Goal: Information Seeking & Learning: Learn about a topic

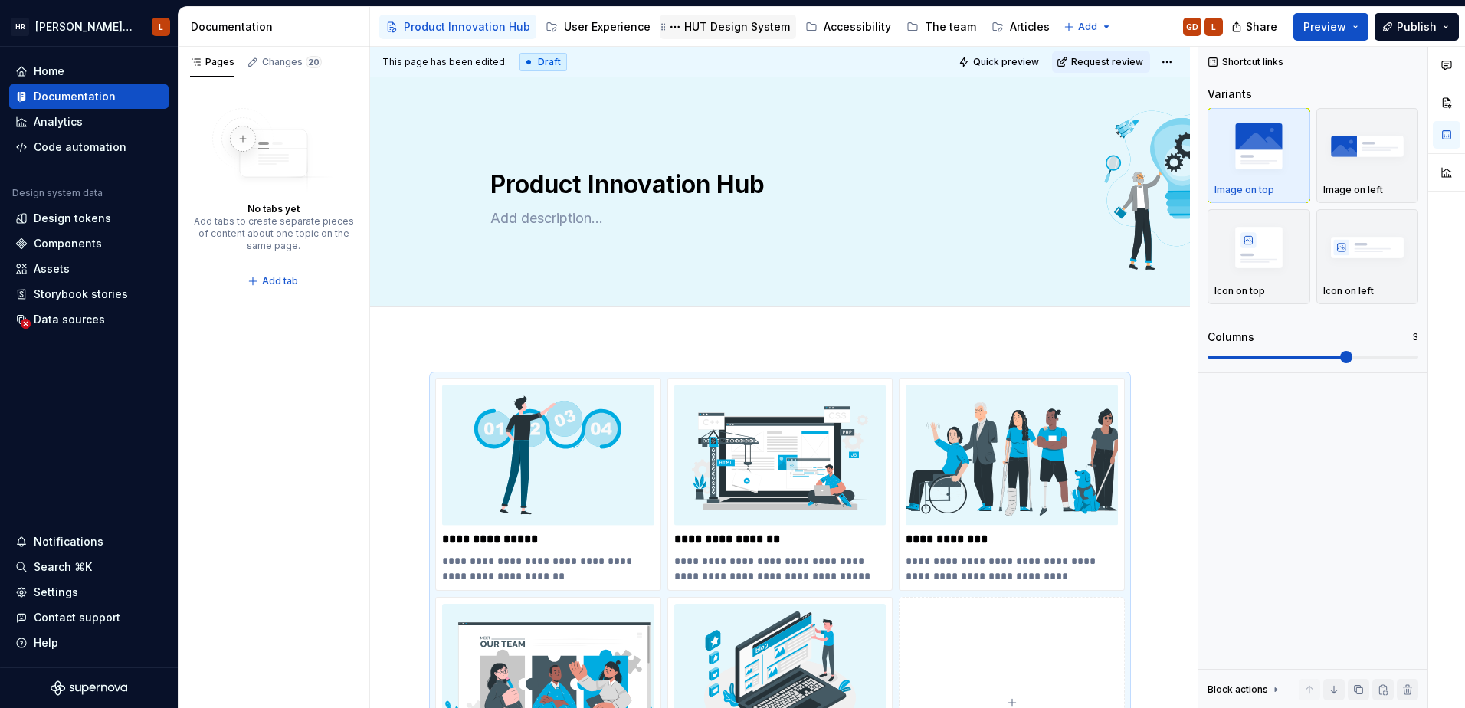
click at [718, 22] on div "HUT Design System" at bounding box center [737, 26] width 106 height 15
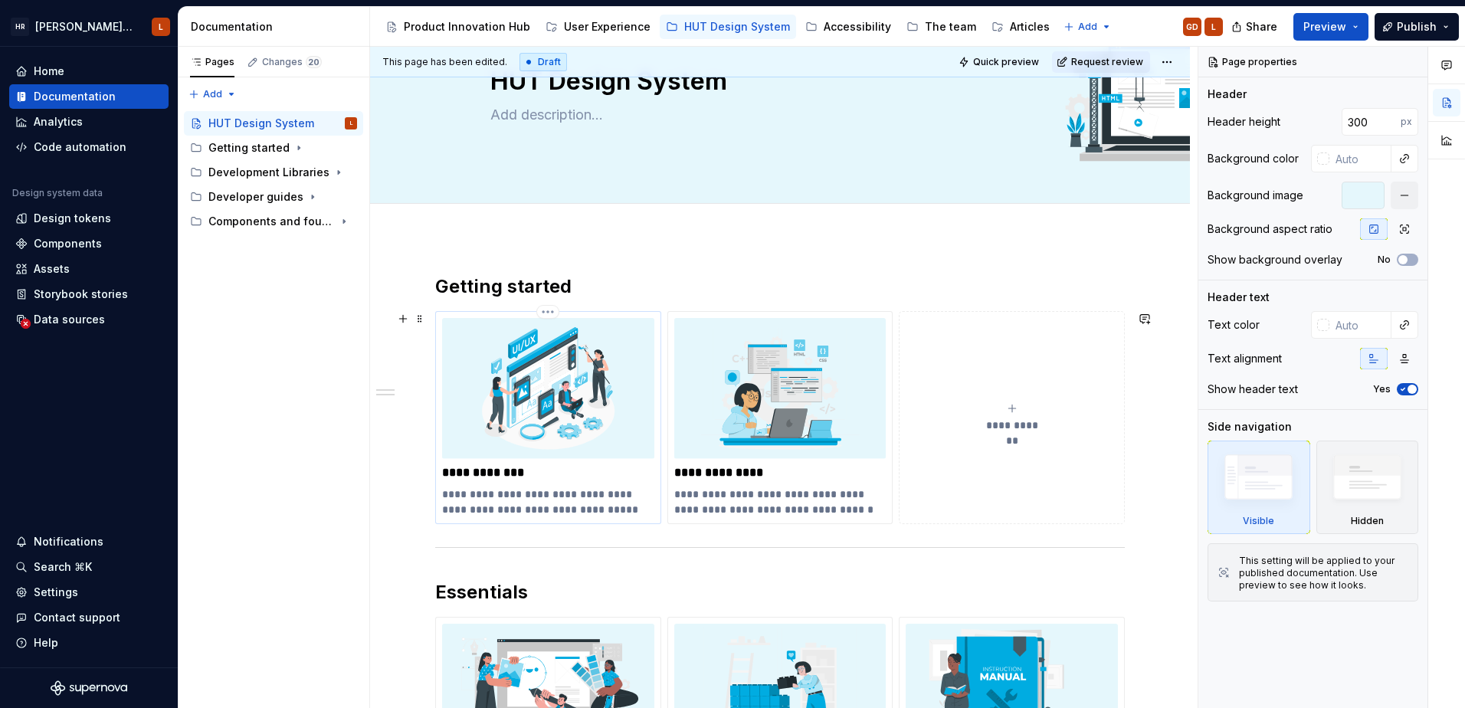
scroll to position [306, 0]
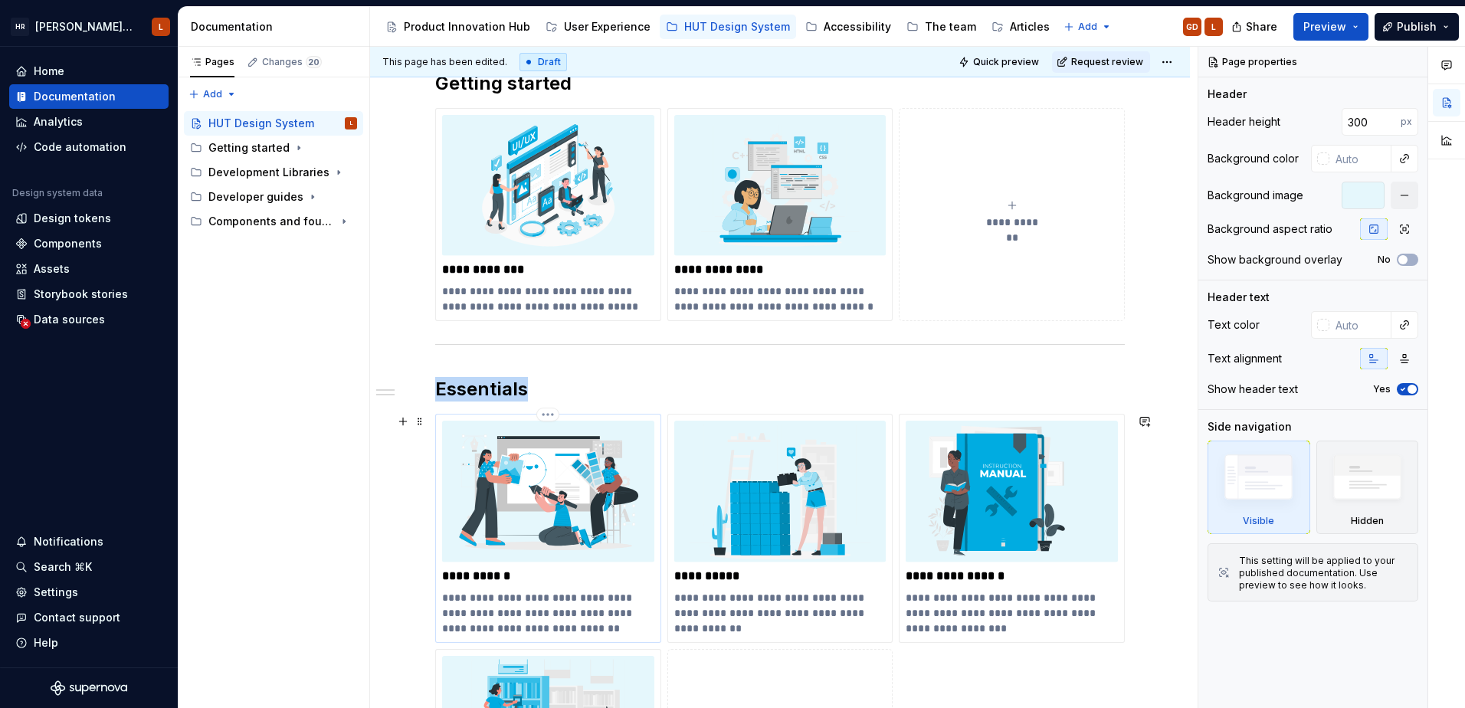
click at [479, 512] on img at bounding box center [548, 491] width 212 height 141
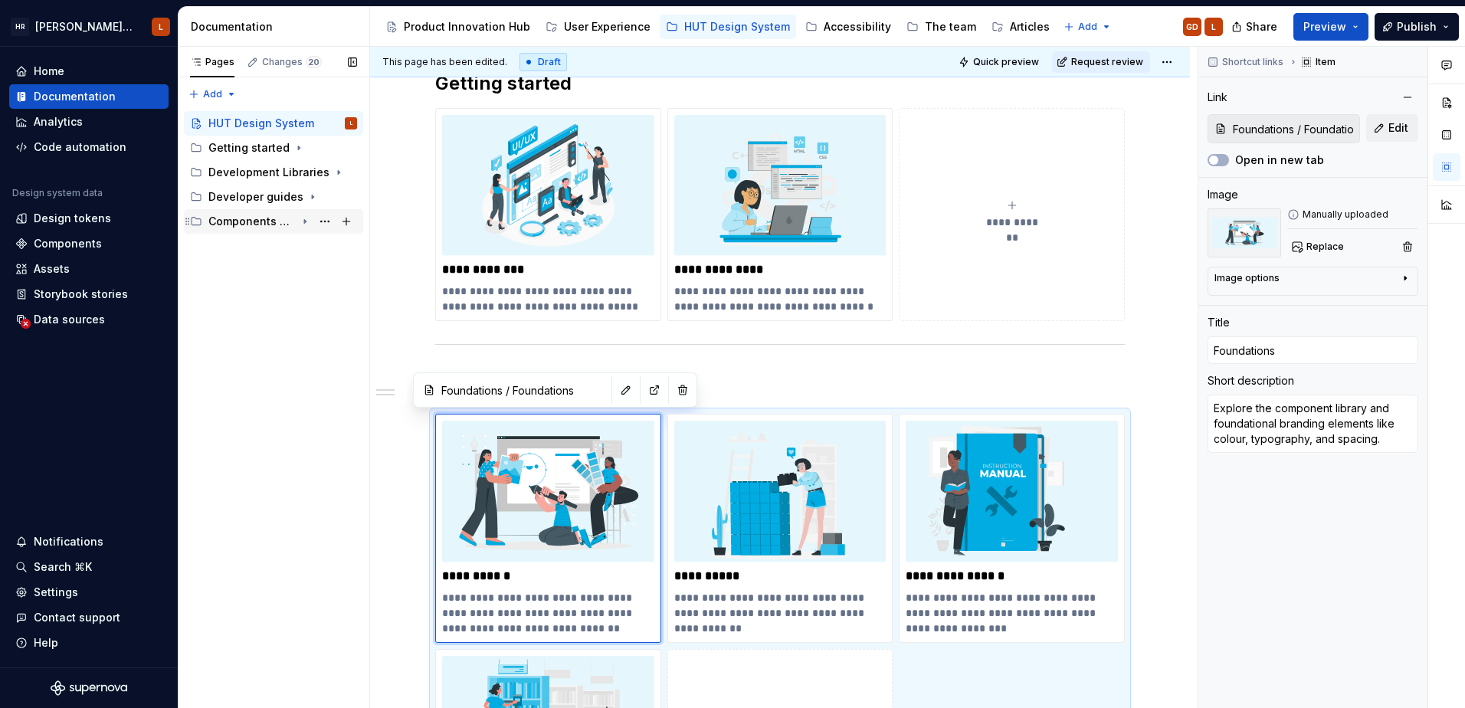
click at [282, 222] on div "Components and foundations" at bounding box center [251, 221] width 87 height 15
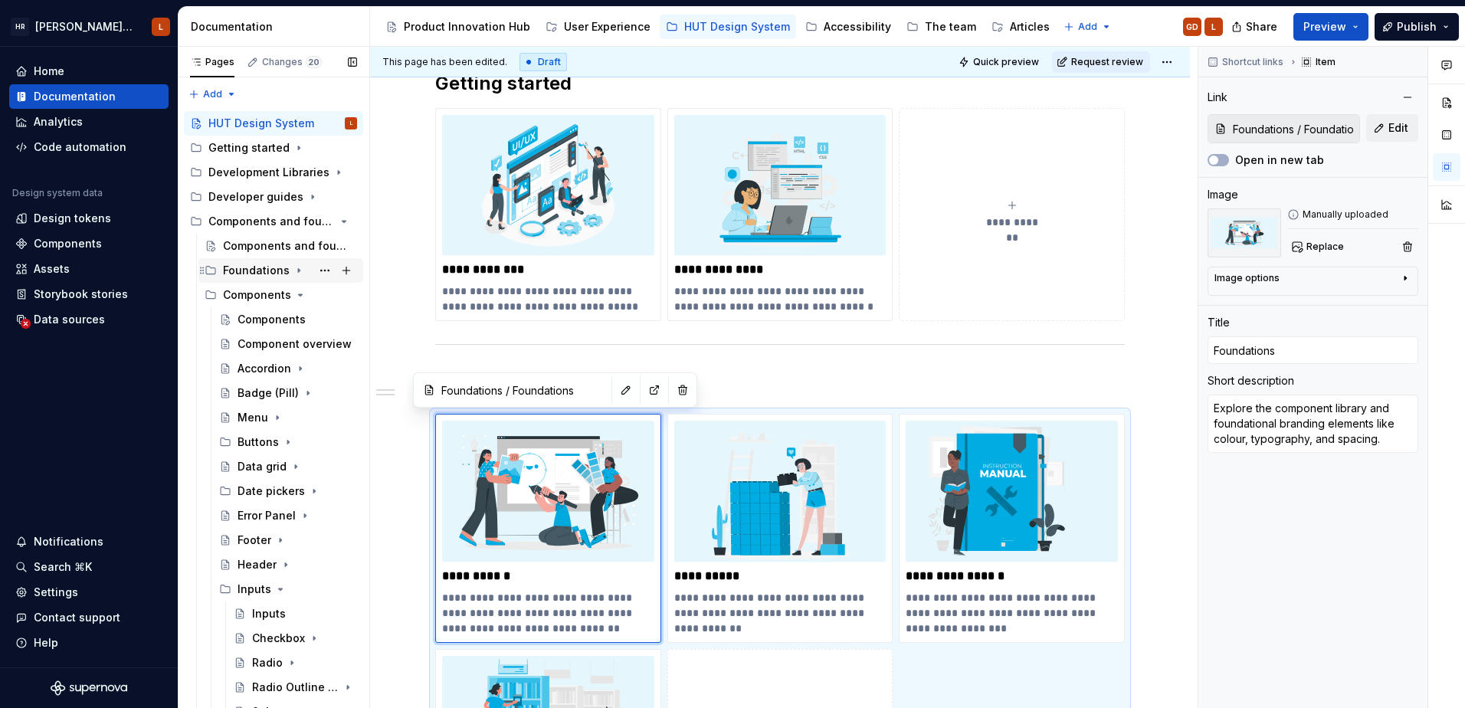
click at [273, 279] on div "Foundations" at bounding box center [290, 270] width 134 height 21
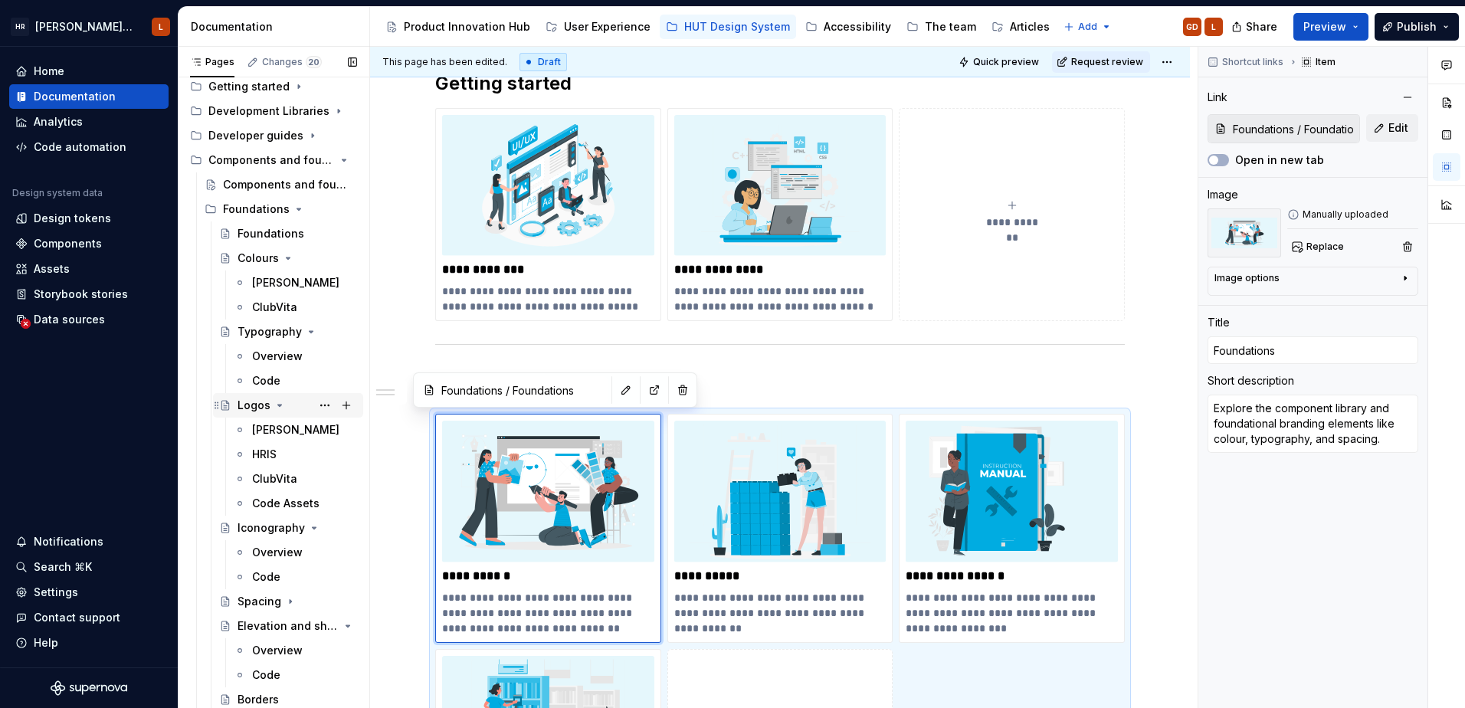
scroll to position [153, 0]
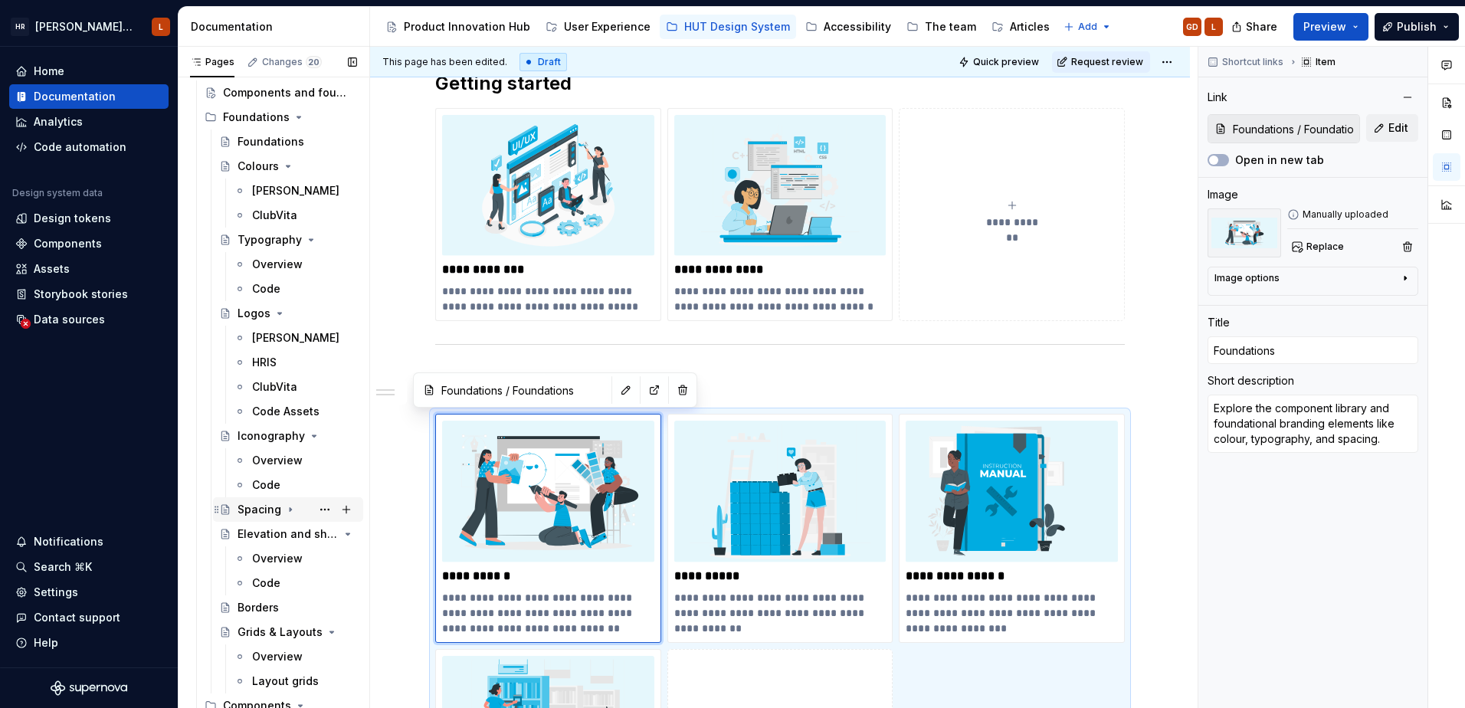
click at [270, 509] on div "Spacing" at bounding box center [259, 509] width 44 height 15
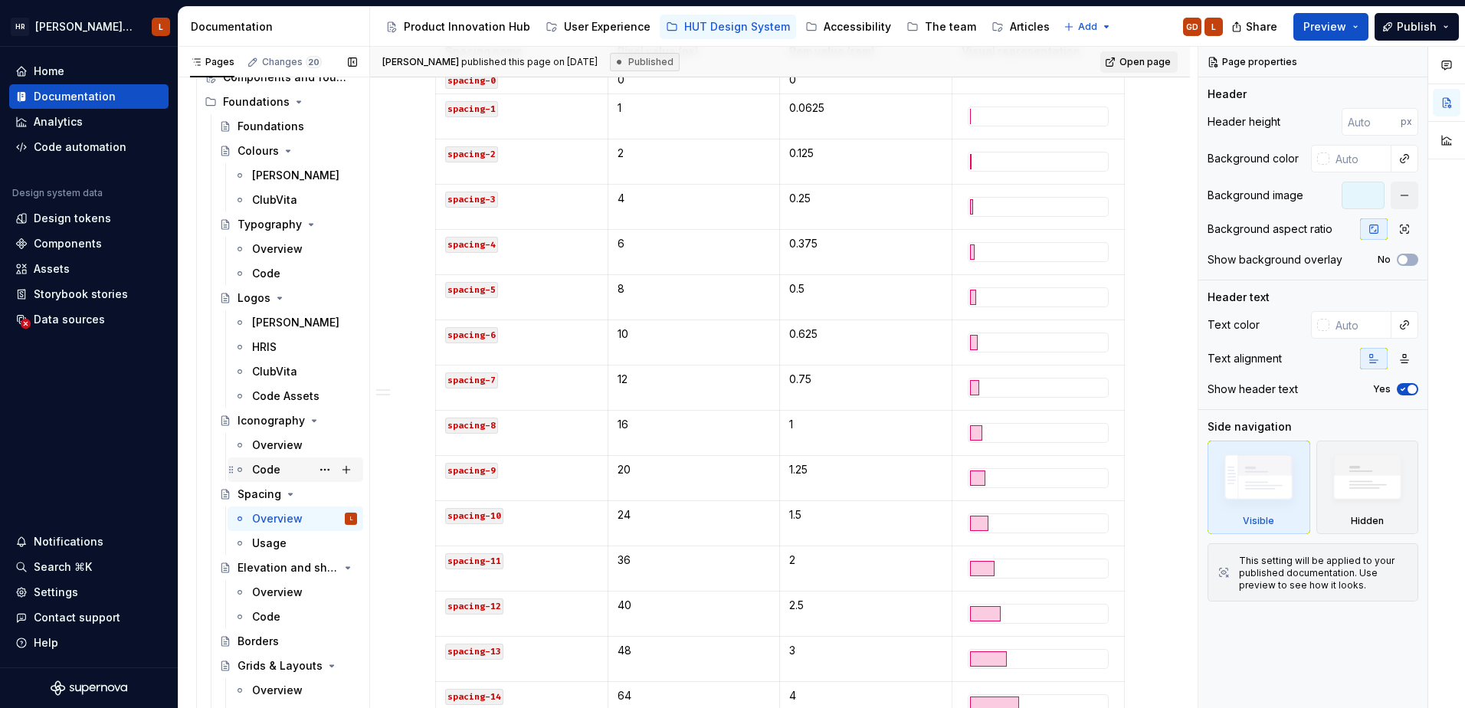
scroll to position [153, 0]
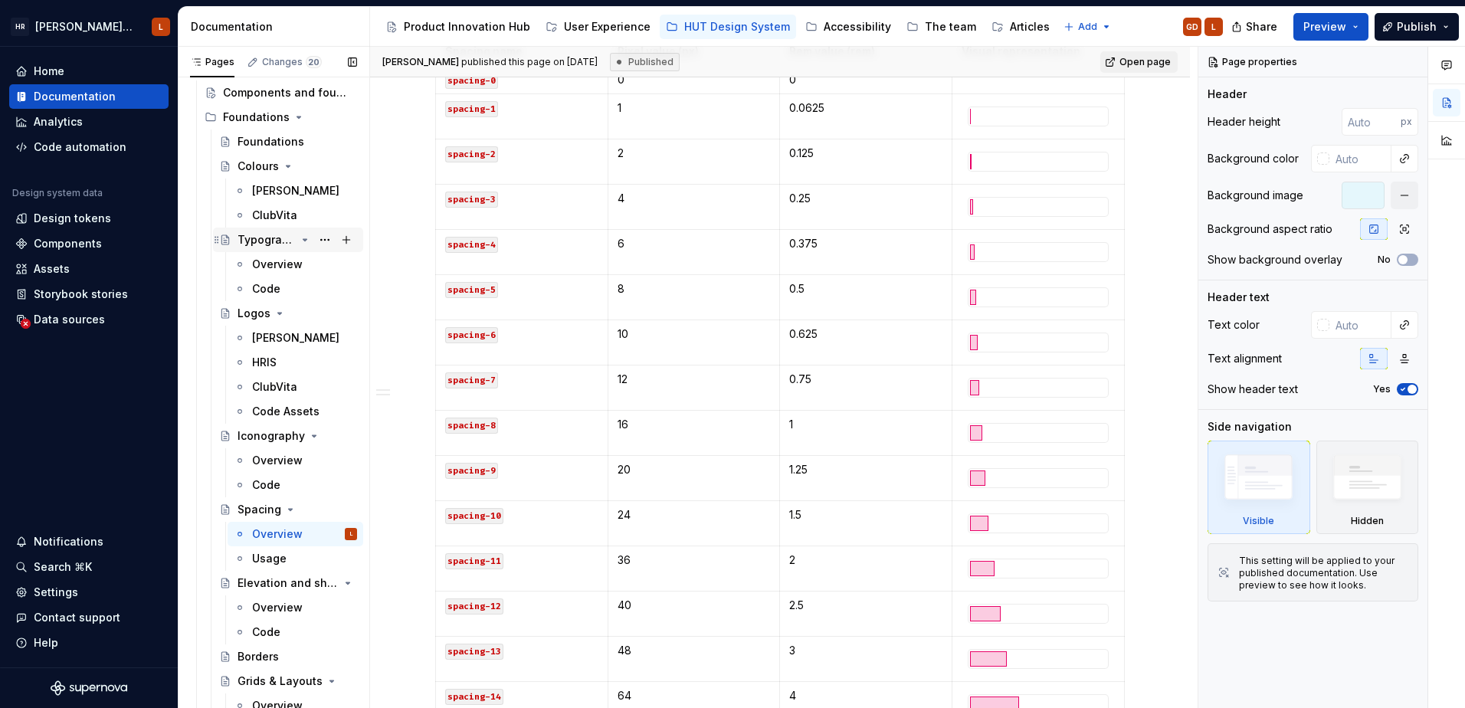
click at [273, 231] on div "Typography" at bounding box center [297, 239] width 120 height 21
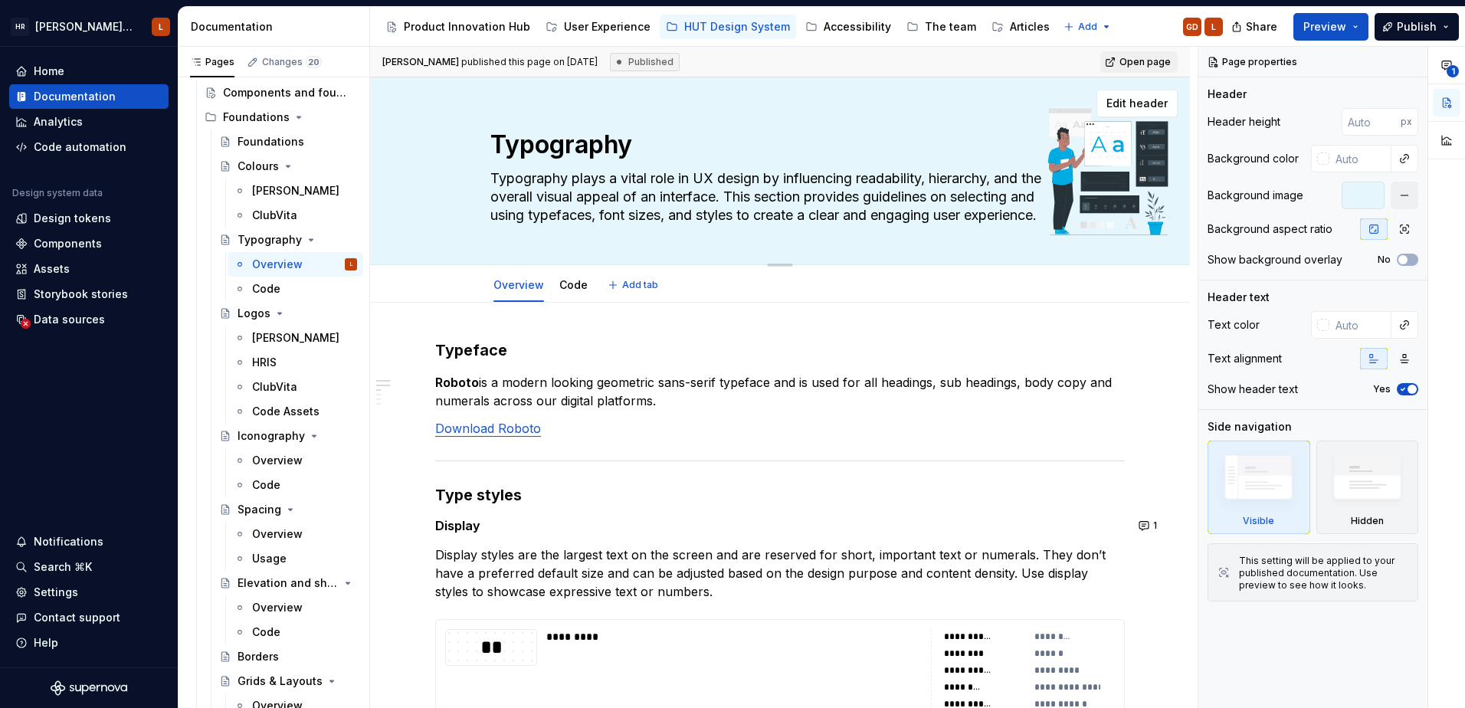
click at [954, 211] on textarea "Typography plays a vital role in UX design by influencing readability, hierarch…" at bounding box center [776, 196] width 579 height 61
drag, startPoint x: 788, startPoint y: 264, endPoint x: 812, endPoint y: 261, distance: 24.6
click at [812, 261] on div "Reset to default" at bounding box center [779, 252] width 107 height 25
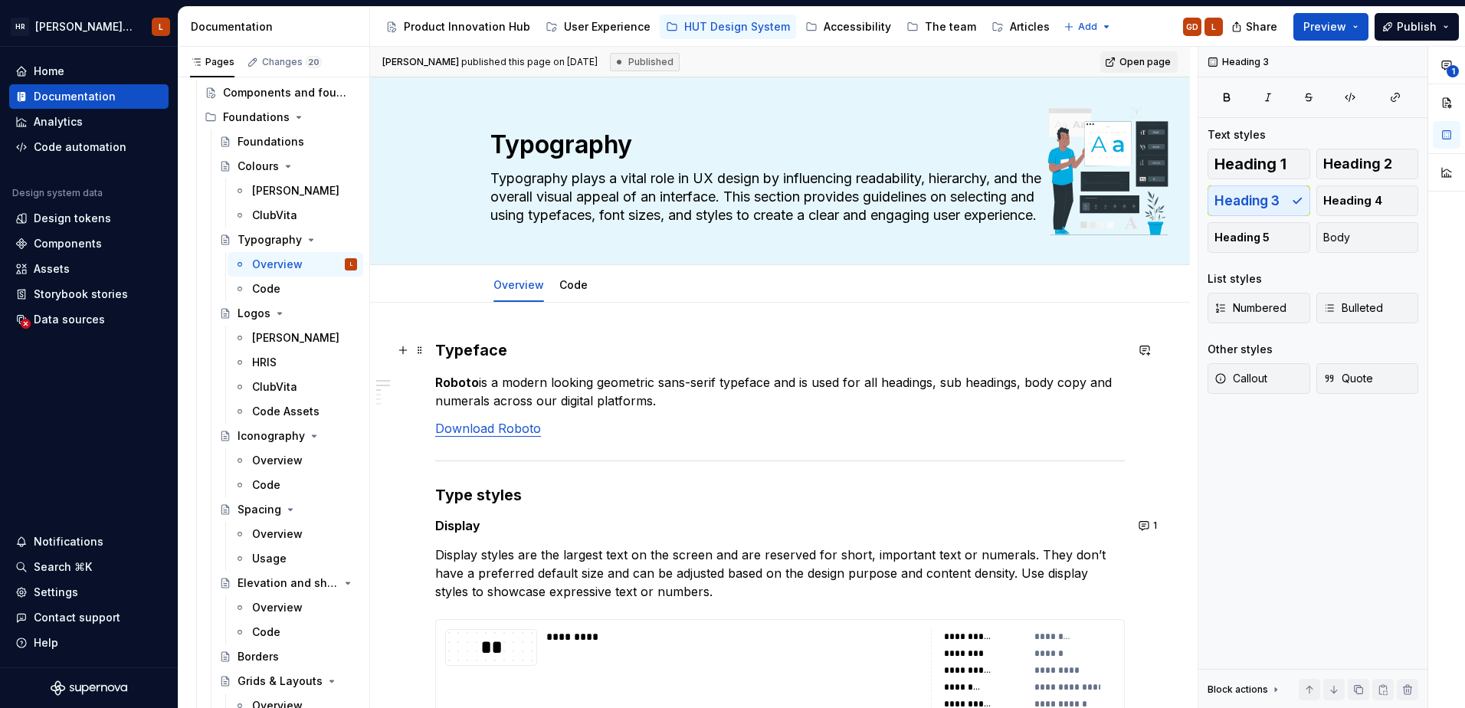
click at [752, 355] on h3 "Typeface" at bounding box center [779, 349] width 689 height 21
click at [837, 221] on textarea "Typography plays a vital role in UX design by influencing readability, hierarch…" at bounding box center [776, 196] width 579 height 61
drag, startPoint x: 755, startPoint y: 198, endPoint x: 1032, endPoint y: 211, distance: 277.6
click at [1032, 211] on textarea "Typography plays a vital role in UX design by influencing readability, hierarch…" at bounding box center [776, 196] width 579 height 61
type textarea "*"
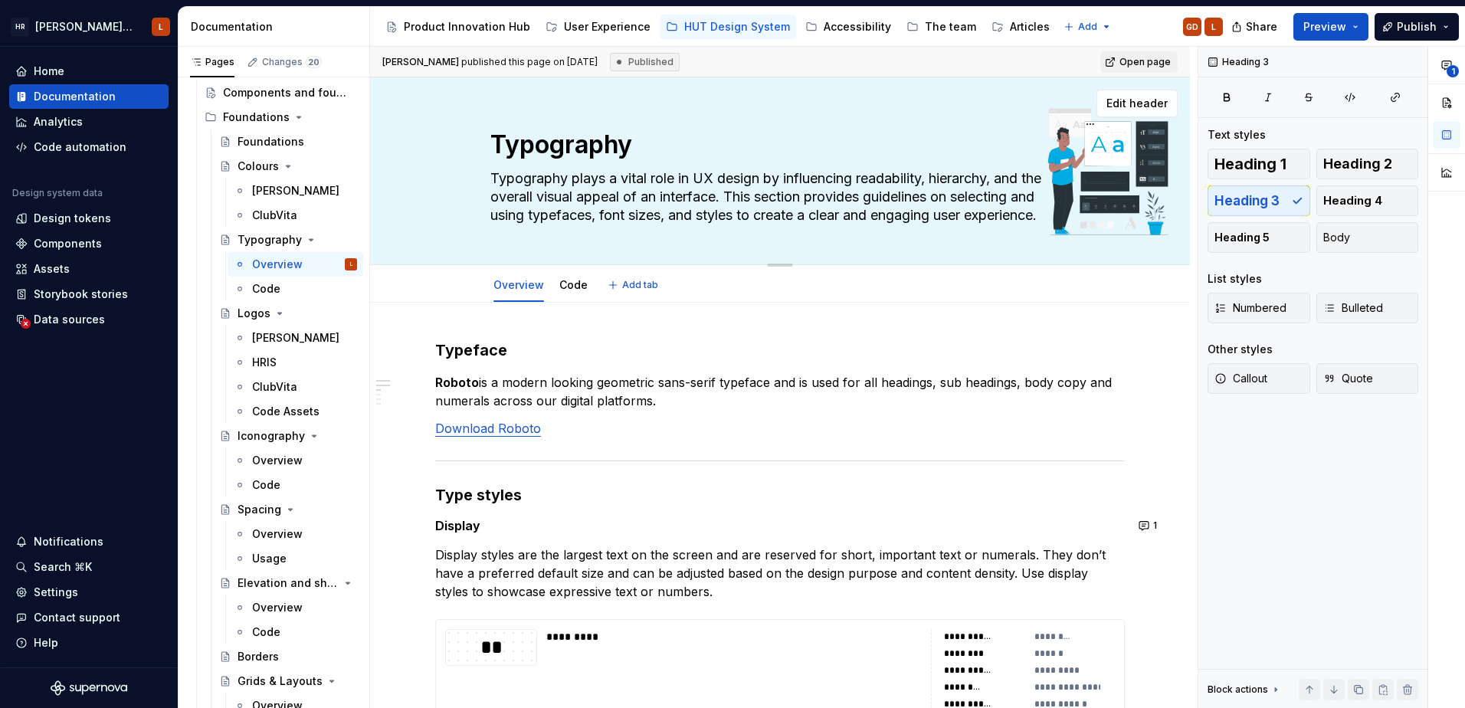
type textarea "Typography plays a vital role in UX design by influencing readability, hierarch…"
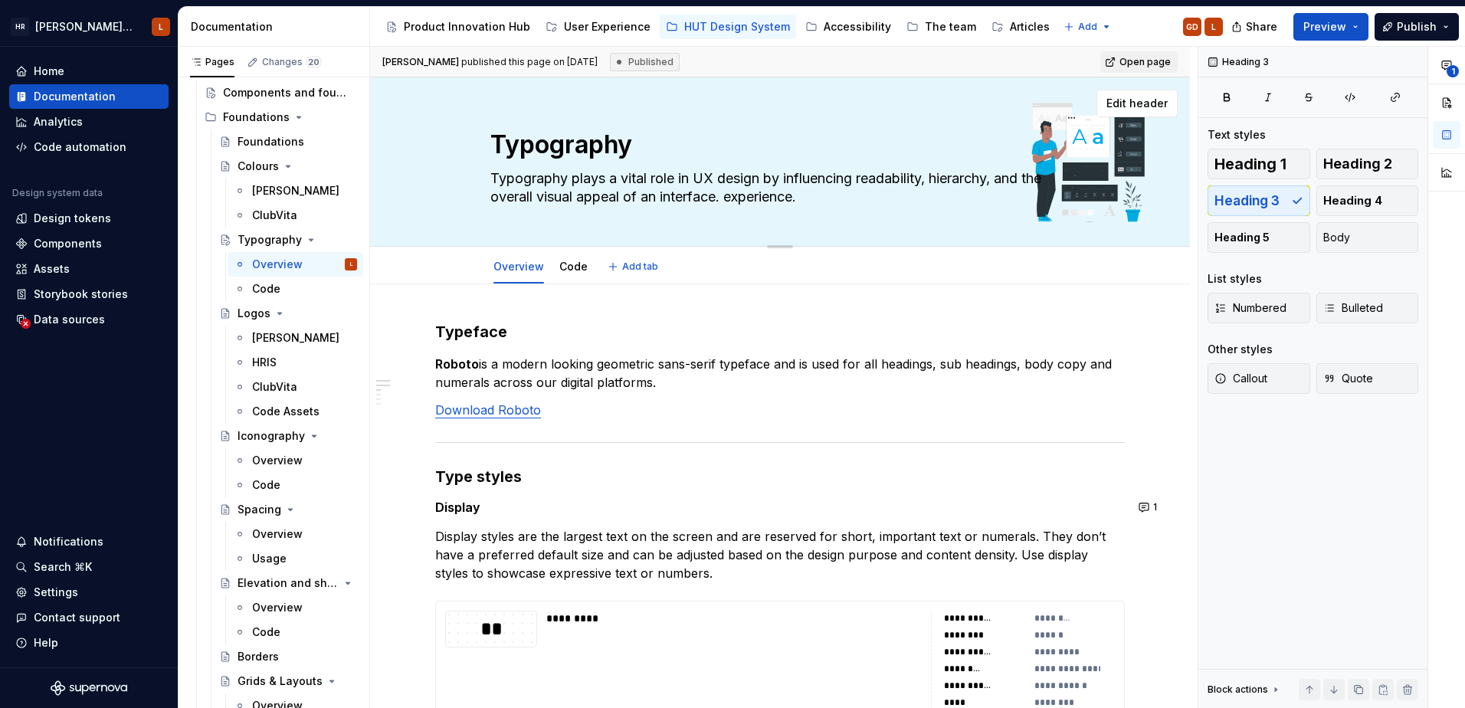
type textarea "*"
type textarea "Typography plays a vital role in UX design by influencing readability, hierarch…"
type textarea "*"
type textarea "Typography plays a vital role in UX design by influencing readability, hierarch…"
type textarea "*"
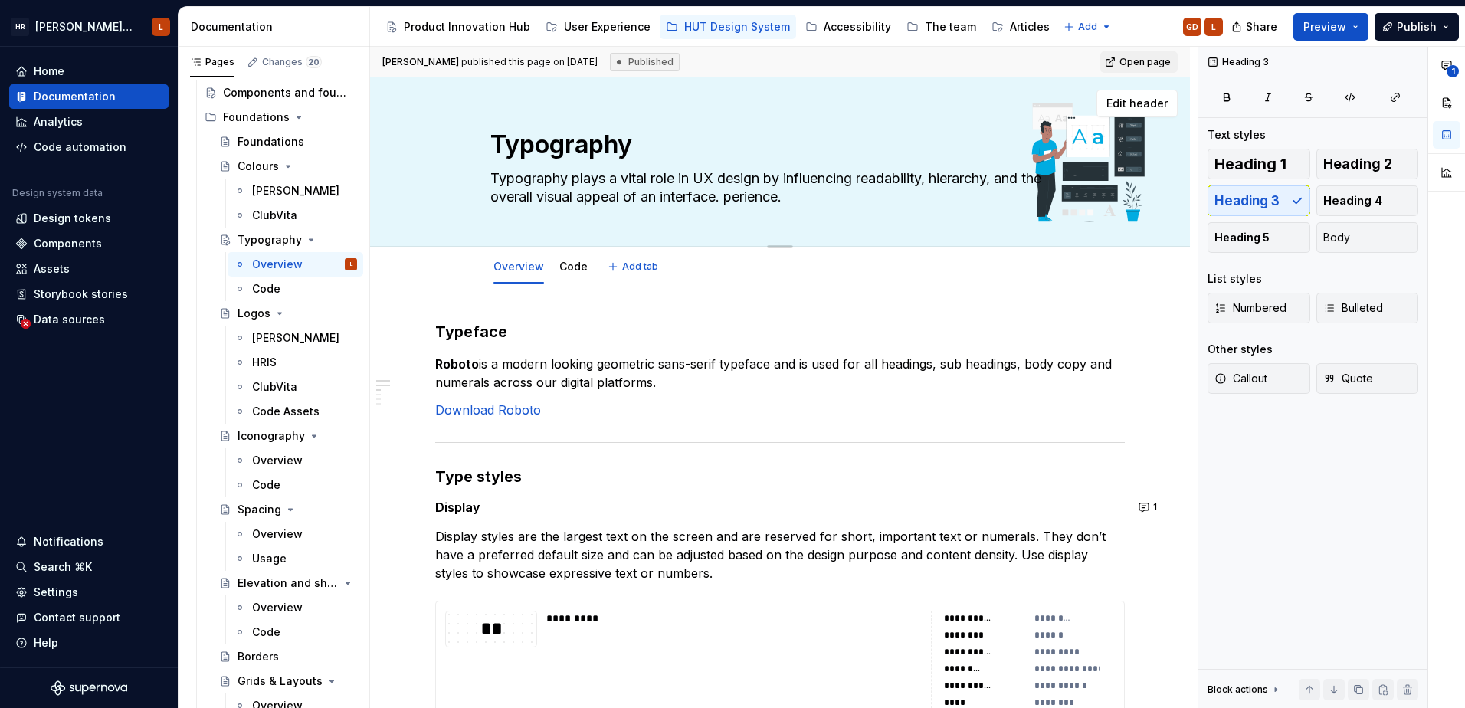
type textarea "Typography plays a vital role in UX design by influencing readability, hierarch…"
type textarea "*"
type textarea "Typography plays a vital role in UX design by influencing readability, hierarch…"
type textarea "*"
type textarea "Typography plays a vital role in UX design by influencing readability, hierarch…"
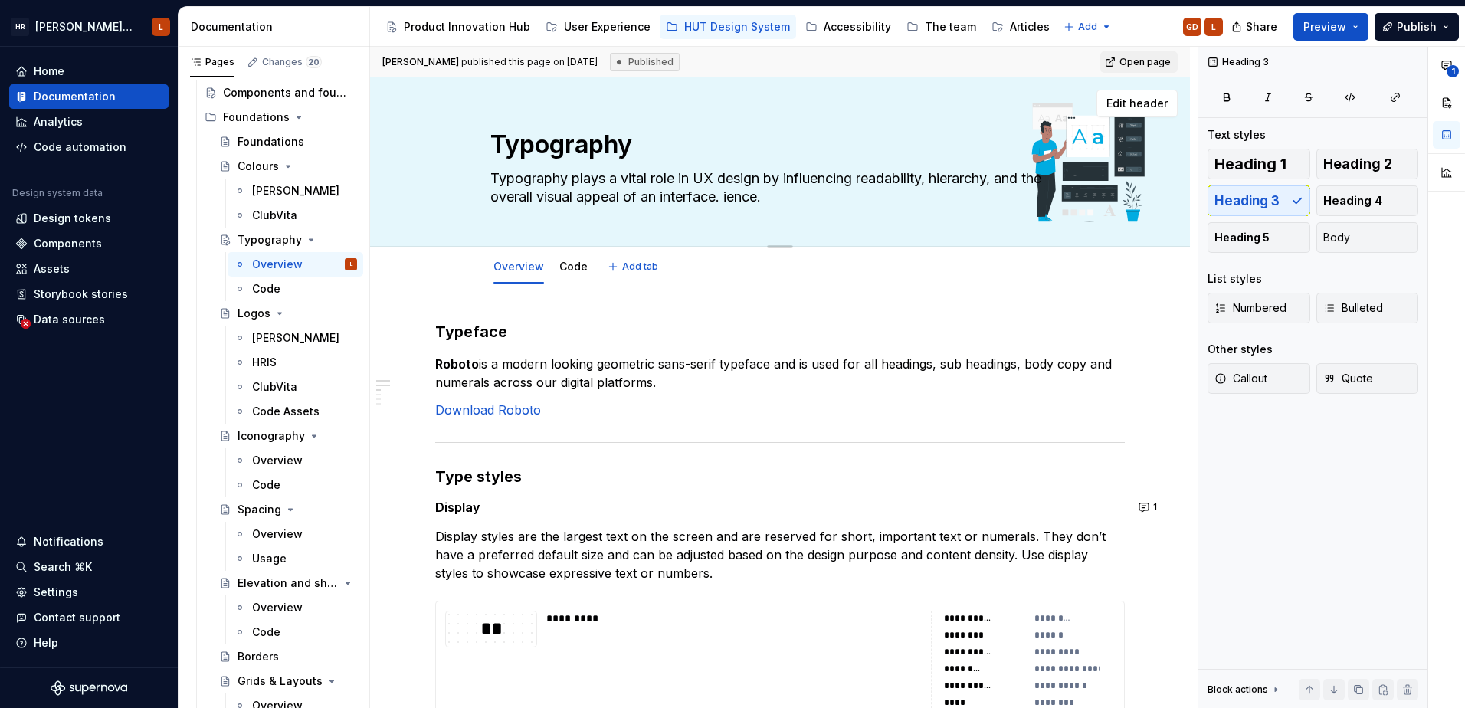
type textarea "*"
type textarea "Typography plays a vital role in UX design by influencing readability, hierarch…"
type textarea "*"
type textarea "Typography plays a vital role in UX design by influencing readability, hierarch…"
type textarea "*"
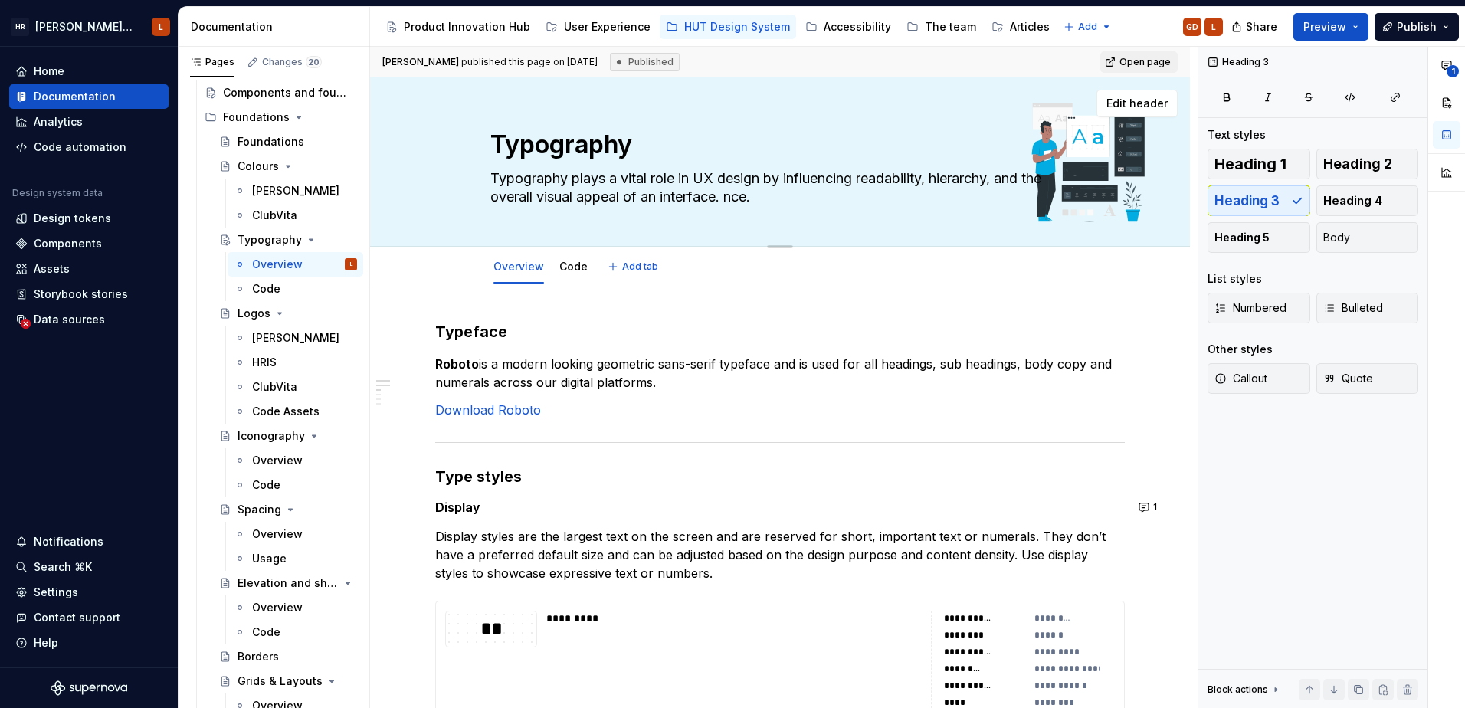
type textarea "Typography plays a vital role in UX design by influencing readability, hierarch…"
type textarea "*"
type textarea "Typography plays a vital role in UX design by influencing readability, hierarch…"
type textarea "*"
type textarea "Typography plays a vital role in UX design by influencing readability, hierarch…"
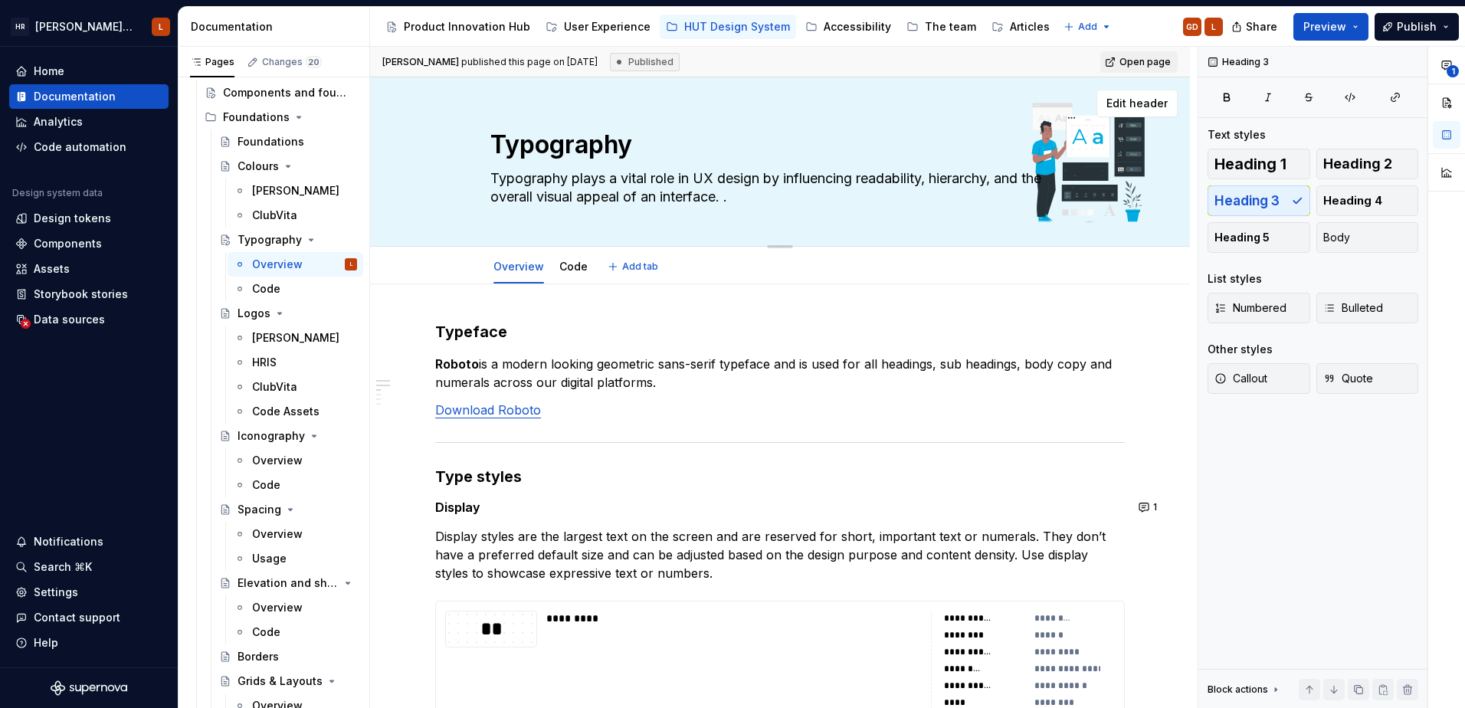
type textarea "*"
type textarea "Typography plays a vital role in UX design by influencing readability, hierarch…"
type textarea "*"
type textarea "Typography plays a vital role in UX design by influencing readability, hierarch…"
type textarea "*"
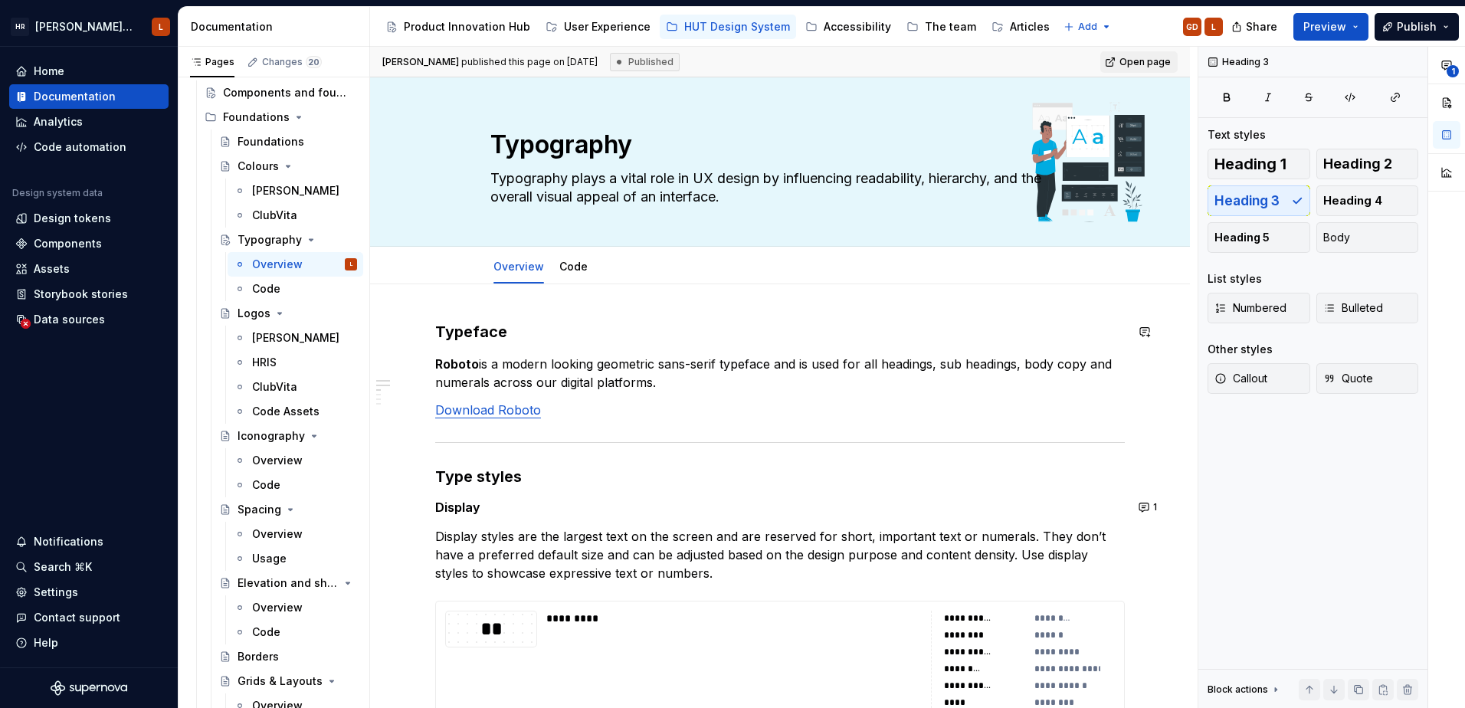
type textarea "Typography plays a vital role in UX design by influencing readability, hierarch…"
click at [710, 54] on div "[PERSON_NAME] published this page on [DATE] Published Open page" at bounding box center [780, 62] width 820 height 31
type textarea "*"
type textarea "Typography plays a vital role in UX design by influencing readability, hierarch…"
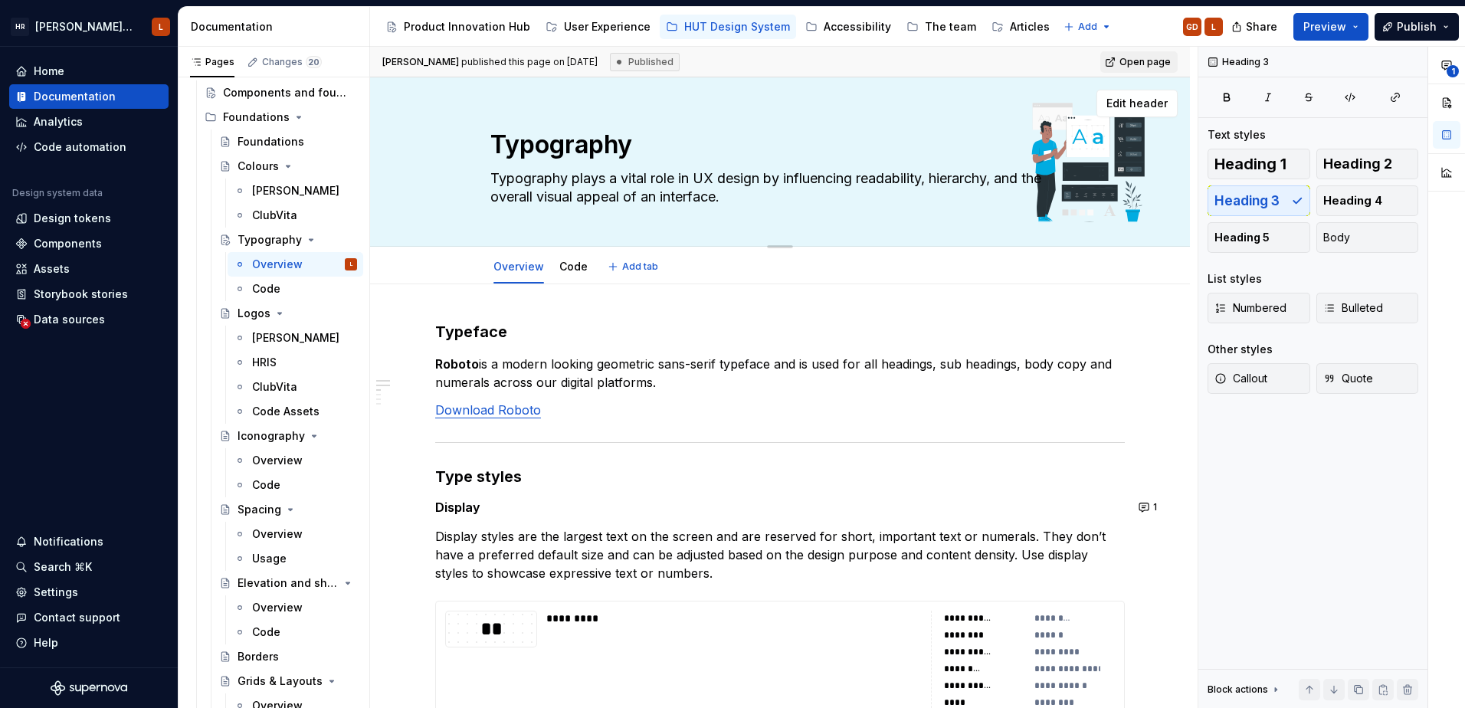
type textarea "*"
type textarea "Typography plays a vital role in UX design by influencing readability, hierarch…"
type textarea "*"
type textarea "Typography plays a vital role in UX design by influencing readability, hierarch…"
type textarea "*"
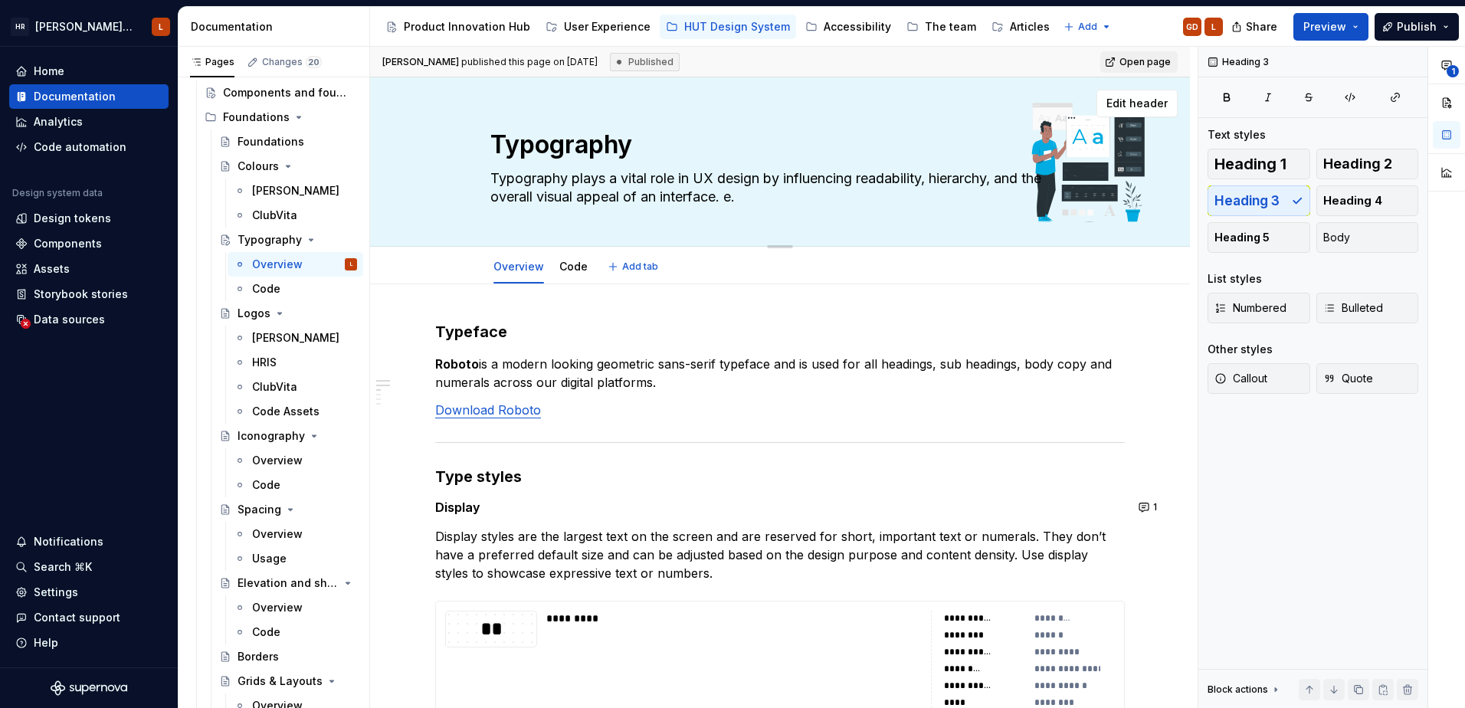
type textarea "Typography plays a vital role in UX design by influencing readability, hierarch…"
type textarea "*"
type textarea "Typography plays a vital role in UX design by influencing readability, hierarch…"
type textarea "*"
type textarea "Typography plays a vital role in UX design by influencing readability, hierarch…"
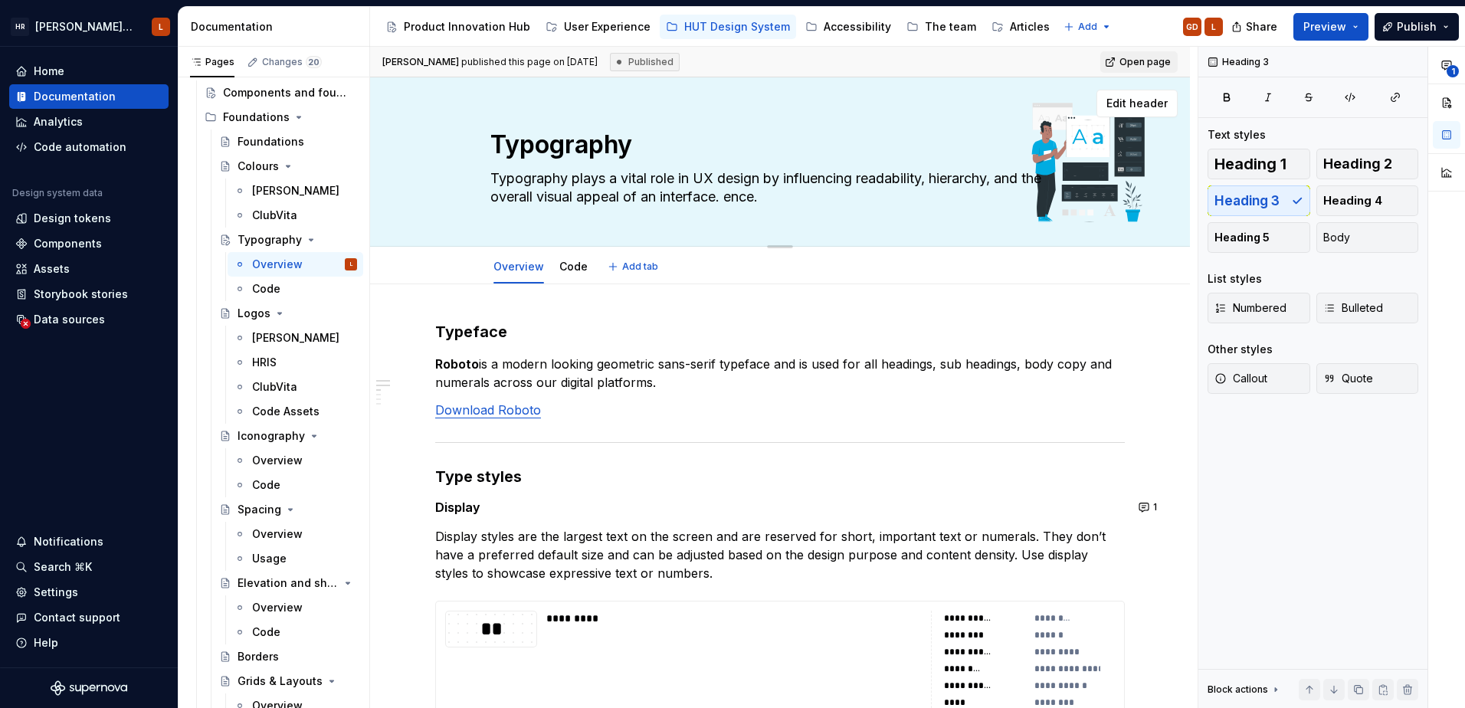
type textarea "*"
type textarea "Typography plays a vital role in UX design by influencing readability, hierarch…"
type textarea "*"
type textarea "Typography plays a vital role in UX design by influencing readability, hierarch…"
type textarea "*"
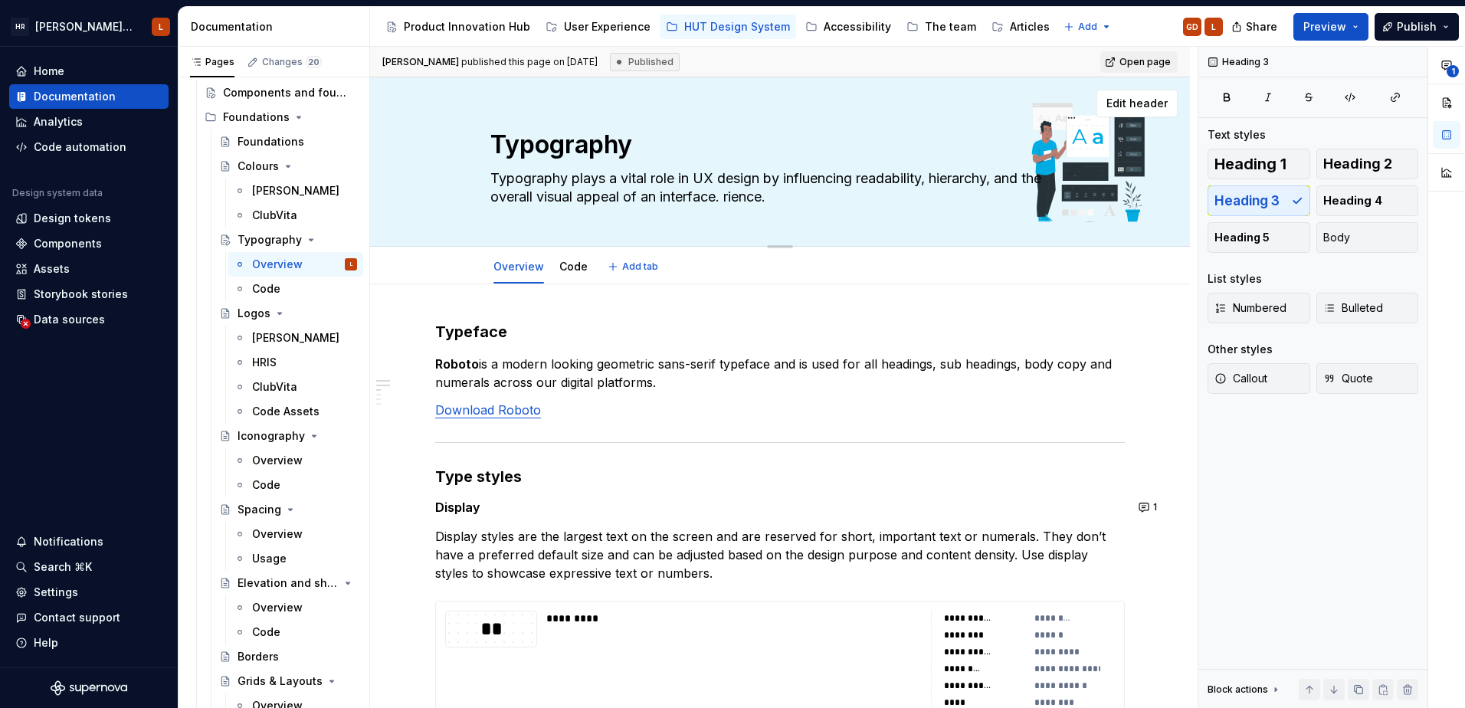
type textarea "Typography plays a vital role in UX design by influencing readability, hierarch…"
type textarea "*"
type textarea "Typography plays a vital role in UX design by influencing readability, hierarch…"
type textarea "*"
type textarea "Typography plays a vital role in UX design by influencing readability, hierarch…"
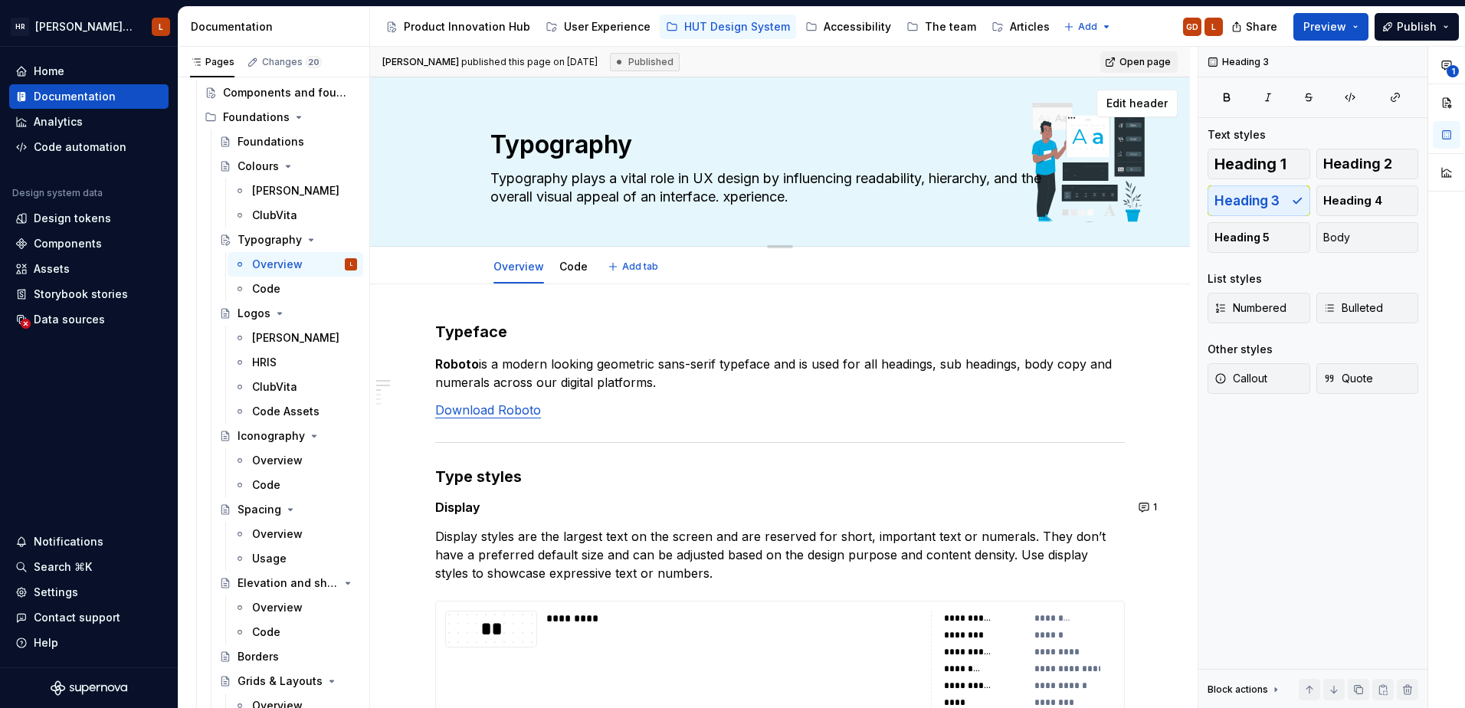
type textarea "*"
type textarea "Typography plays a vital role in UX design by influencing readability, hierarch…"
drag, startPoint x: 821, startPoint y: 198, endPoint x: 729, endPoint y: 201, distance: 92.7
click at [729, 201] on textarea "Typography plays a vital role in UX design by influencing readability, hierarch…" at bounding box center [776, 187] width 579 height 43
type textarea "*"
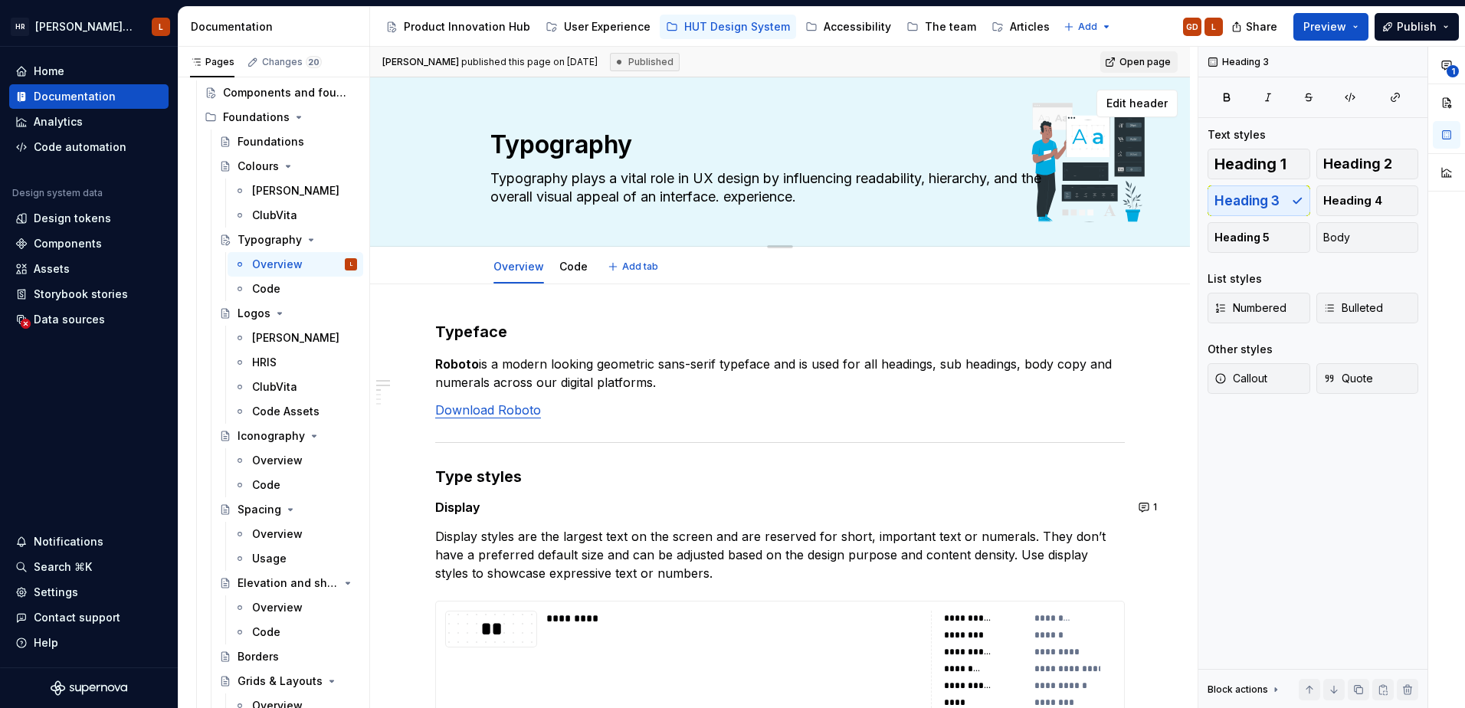
type textarea "Typography plays a vital role in UX design by influencing readability, hierarch…"
type textarea "*"
type textarea "Typography plays a vital role in UX design by influencing readability, hierarch…"
click at [289, 139] on div "Foundations" at bounding box center [270, 141] width 67 height 15
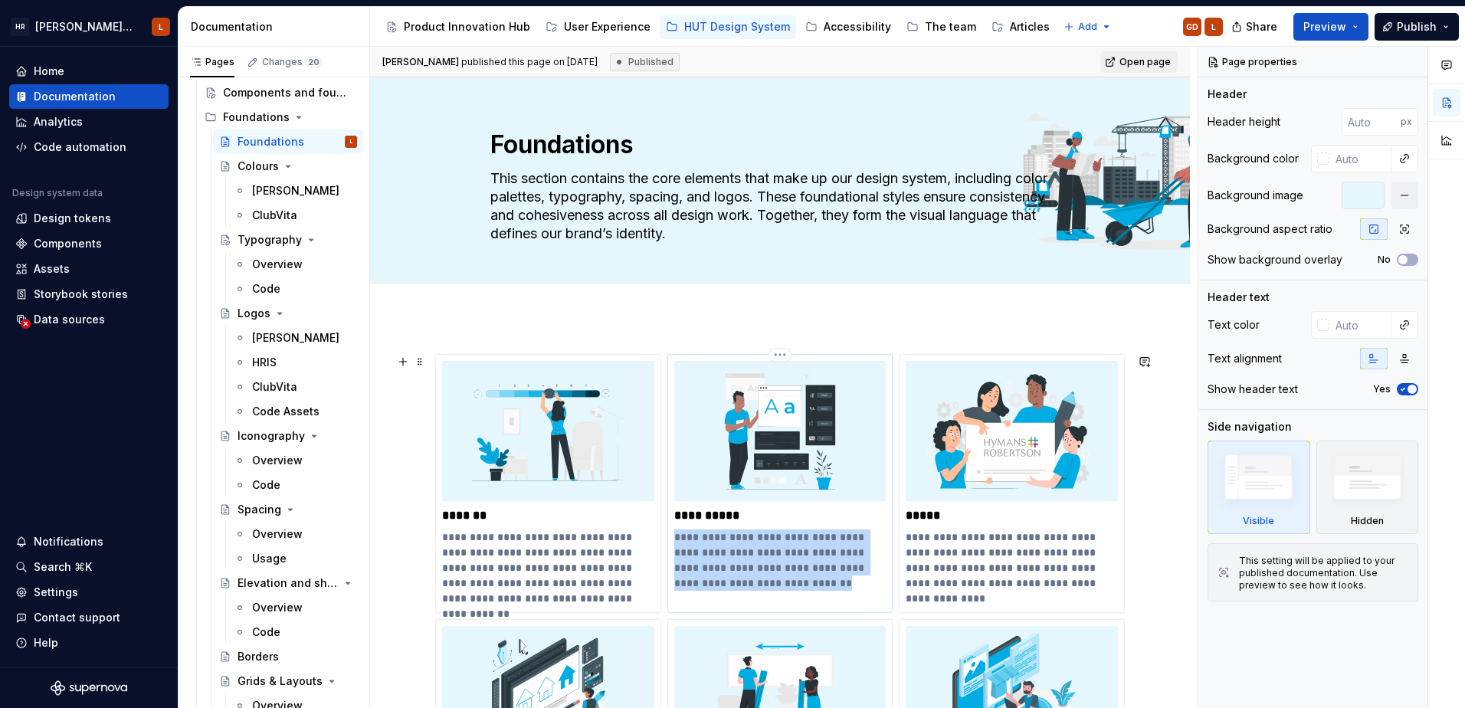
drag, startPoint x: 760, startPoint y: 581, endPoint x: 674, endPoint y: 539, distance: 95.3
click at [674, 539] on p "**********" at bounding box center [780, 559] width 212 height 61
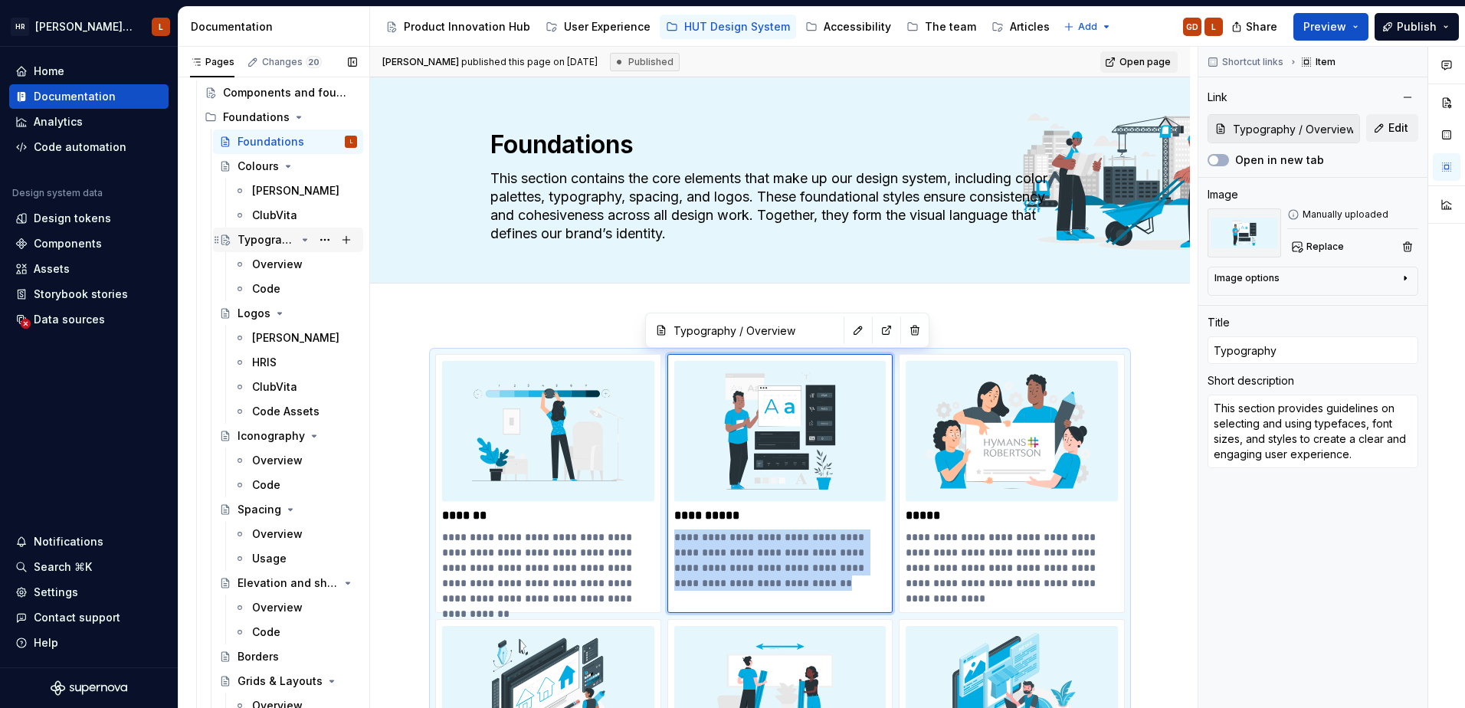
click at [244, 245] on div "Typography" at bounding box center [266, 239] width 58 height 15
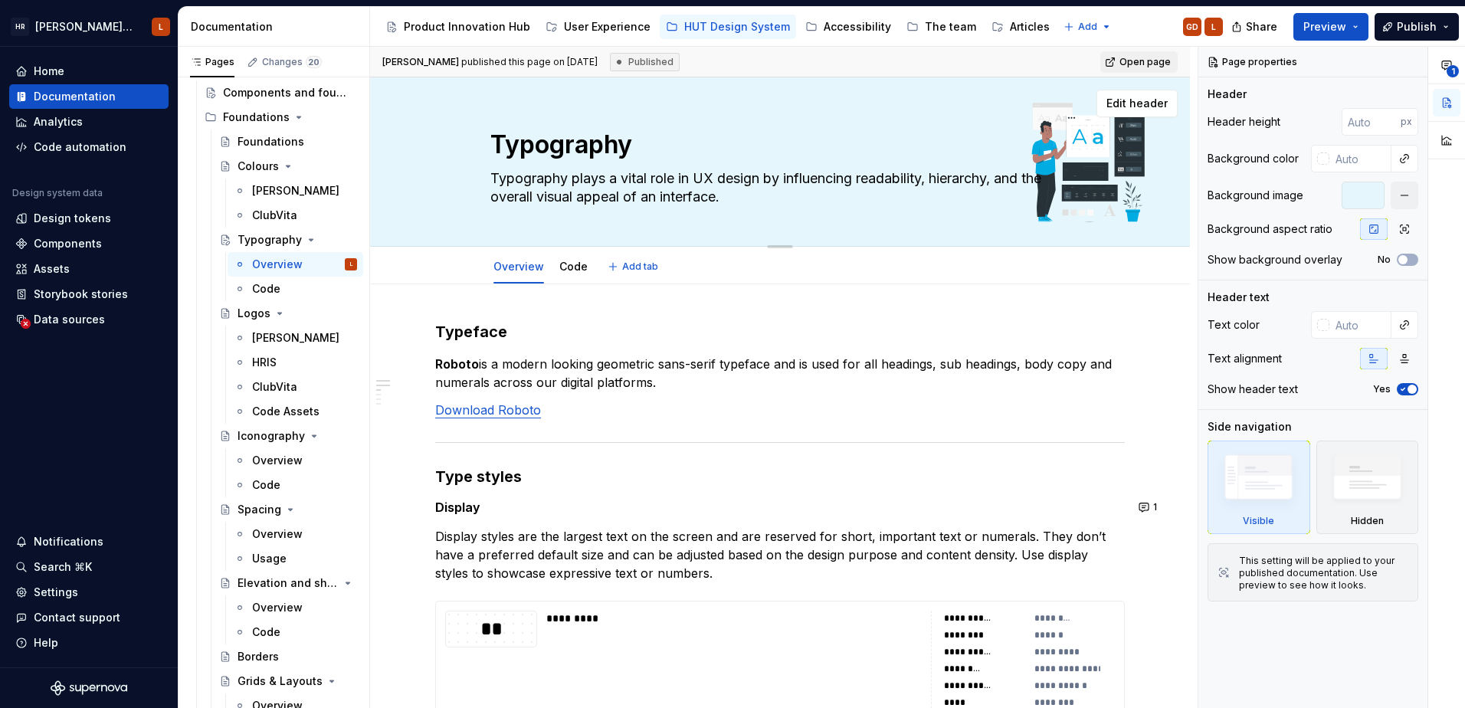
click at [604, 176] on textarea "Typography plays a vital role in UX design by influencing readability, hierarch…" at bounding box center [776, 187] width 579 height 43
click at [713, 196] on textarea "Typography plays a vital role in UX design by influencing readability, hierarch…" at bounding box center [776, 187] width 579 height 43
drag, startPoint x: 738, startPoint y: 199, endPoint x: 486, endPoint y: 185, distance: 252.5
click at [486, 185] on div "Typography Typography plays a vital role in UX design by influencing readabilit…" at bounding box center [779, 161] width 697 height 169
paste textarea "his section provides guidelines on selecting and using typefaces, font sizes, a…"
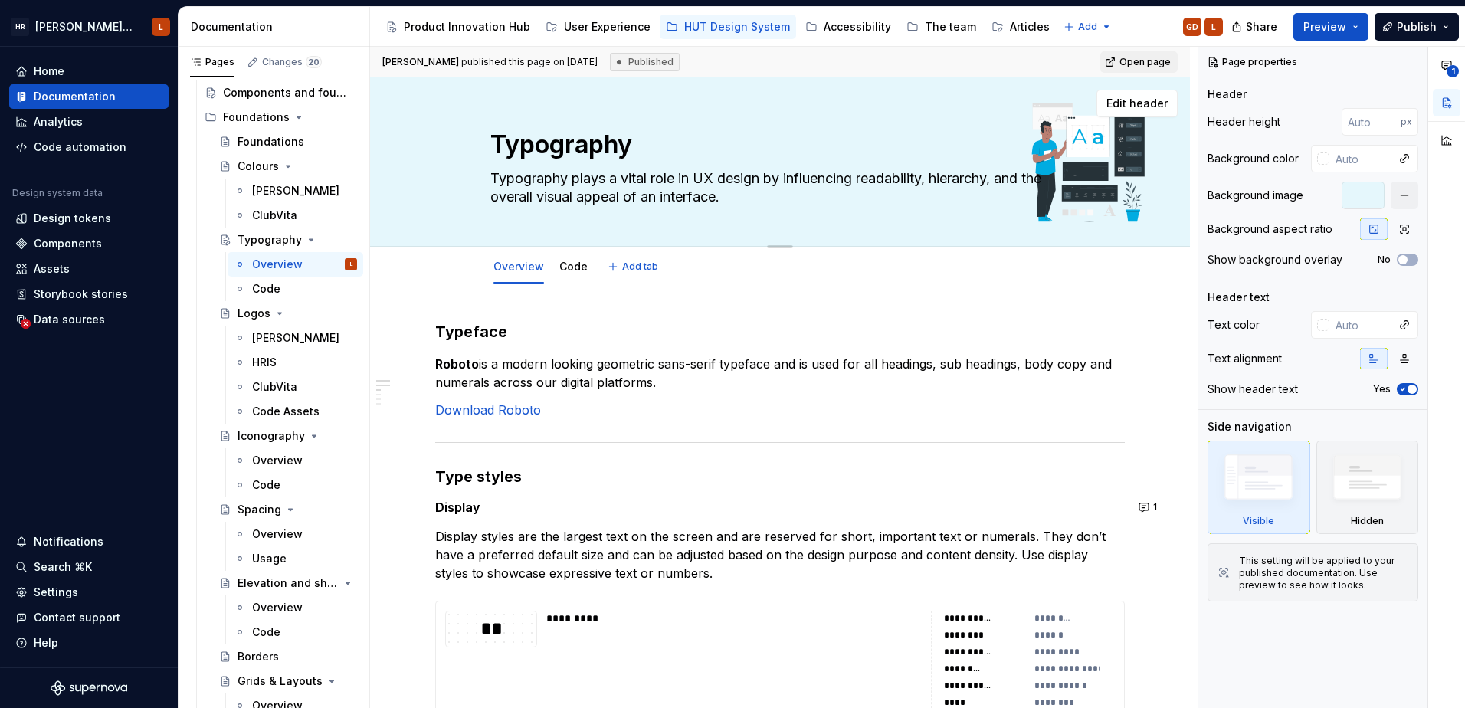
type textarea "*"
type textarea "This section provides guidelines on selecting and using typefaces, font sizes, …"
type textarea "*"
type textarea "This section provides guidelines on selecting and using typefaces, font sizes, …"
click at [279, 188] on div "[PERSON_NAME]" at bounding box center [281, 190] width 59 height 15
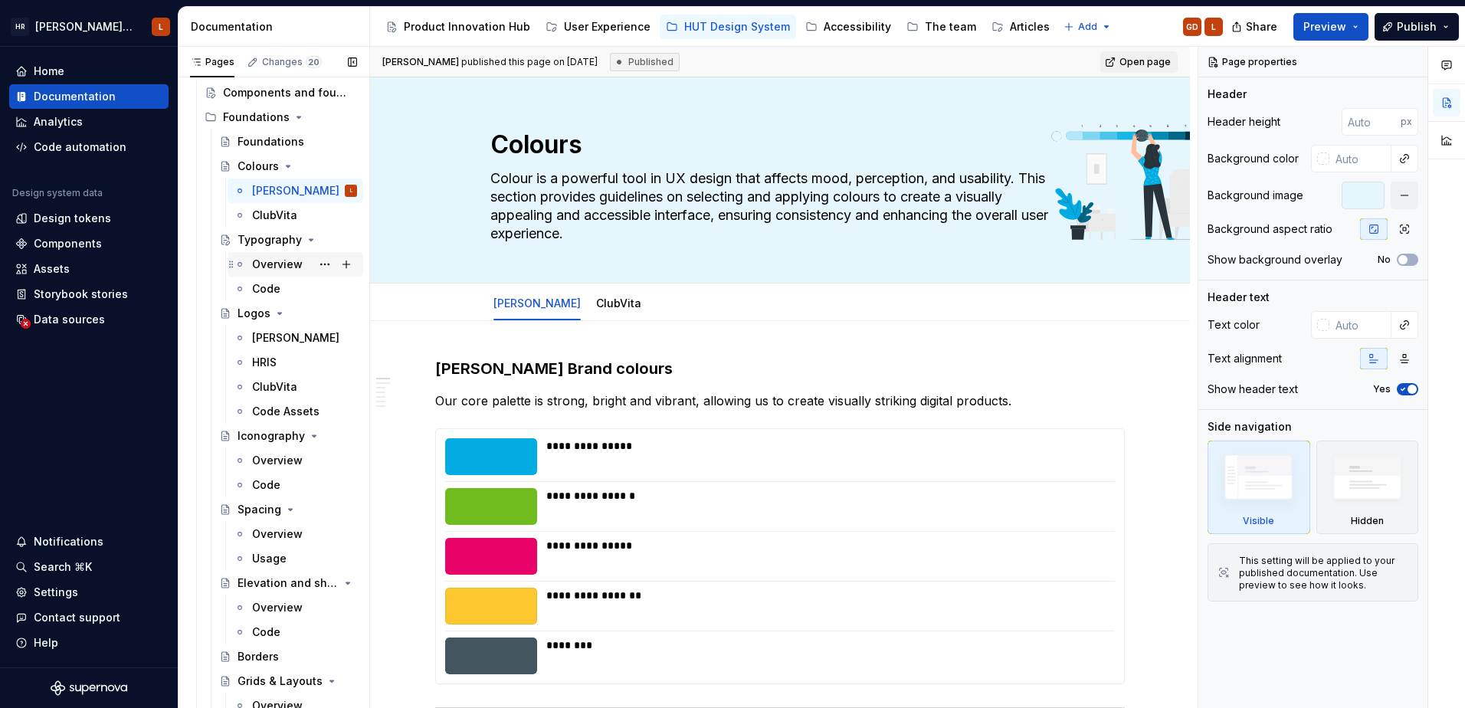
click at [277, 259] on div "Overview" at bounding box center [277, 264] width 51 height 15
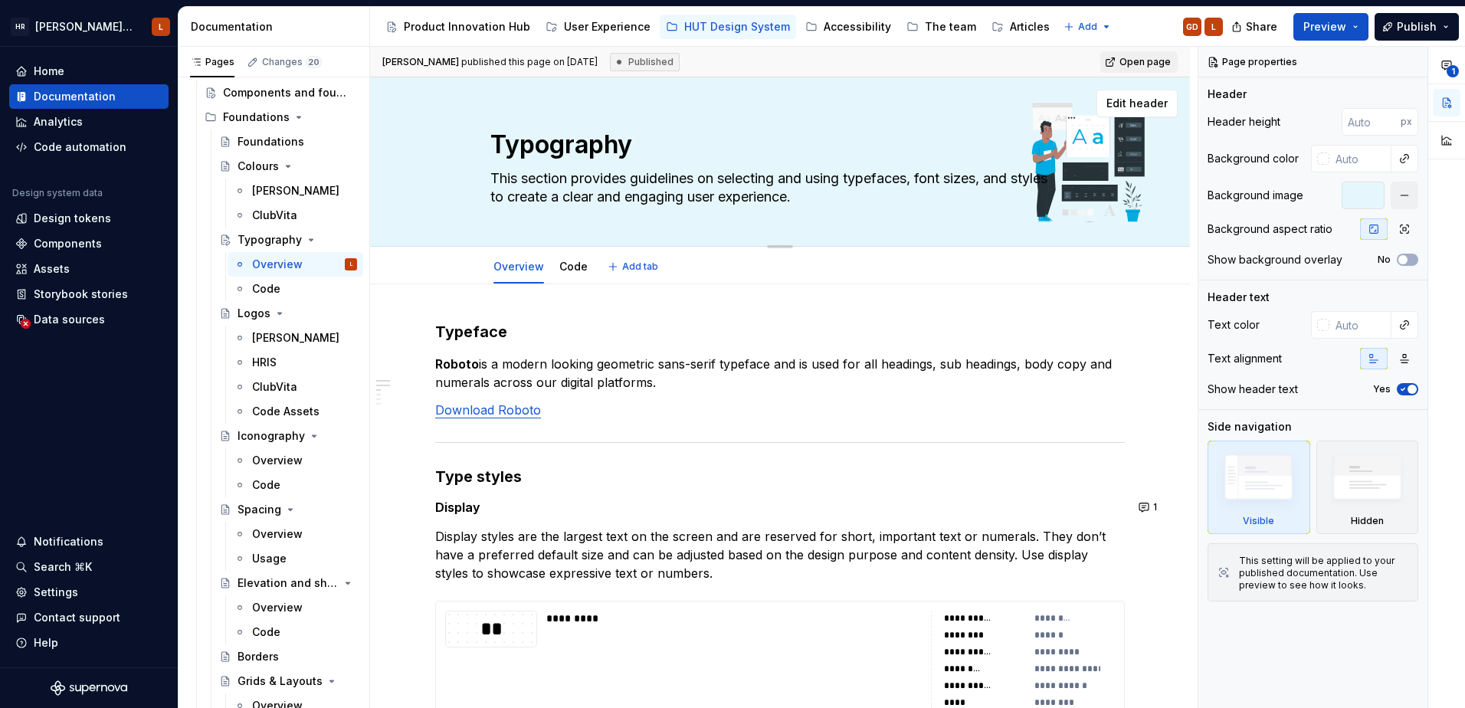
click at [695, 178] on textarea "This section provides guidelines on selecting and using typefaces, font sizes, …" at bounding box center [776, 187] width 579 height 43
click at [709, 219] on div "Typography This section provides guidelines on selecting and using typefaces, f…" at bounding box center [779, 161] width 579 height 169
click at [707, 165] on div "Typography This section provides guidelines on selecting and using typefaces, f…" at bounding box center [779, 161] width 579 height 169
click at [261, 163] on div "Colours" at bounding box center [257, 166] width 41 height 15
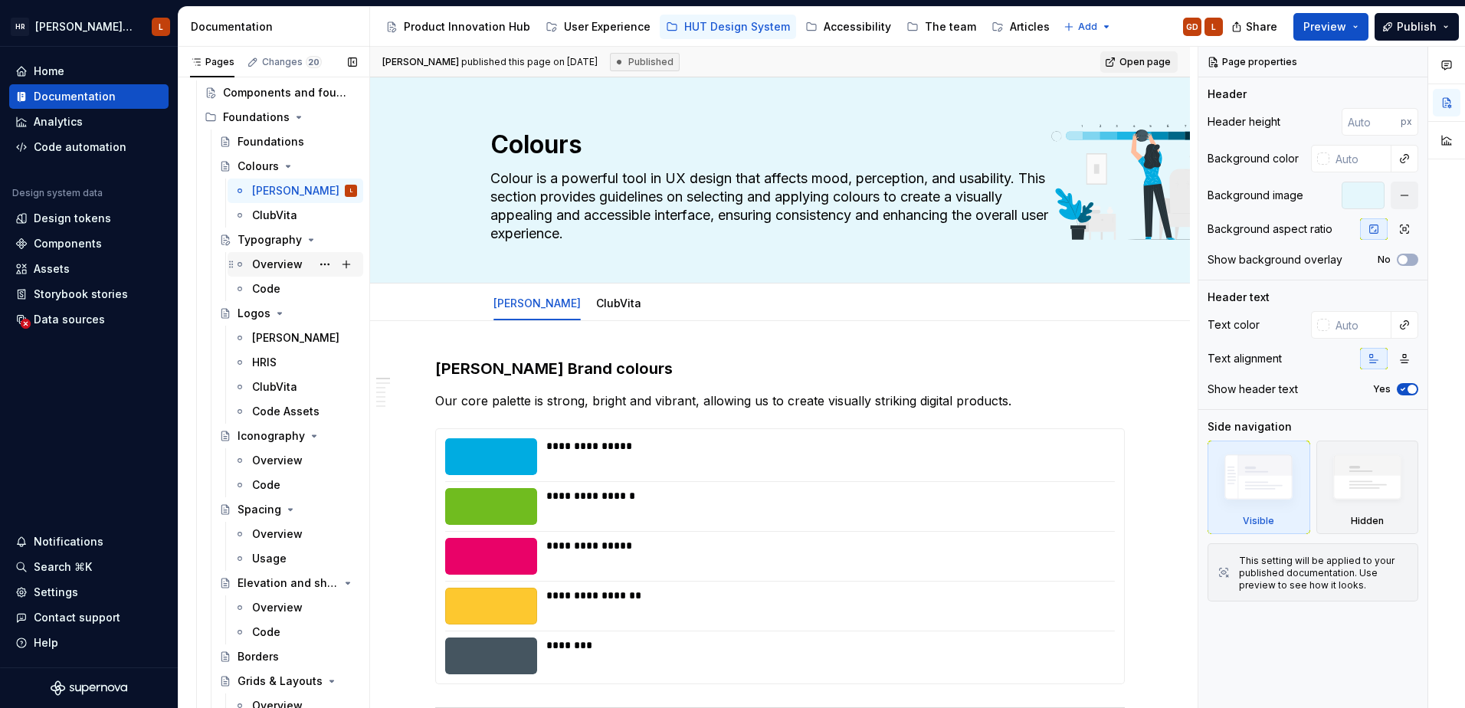
click at [280, 261] on div "Overview" at bounding box center [277, 264] width 51 height 15
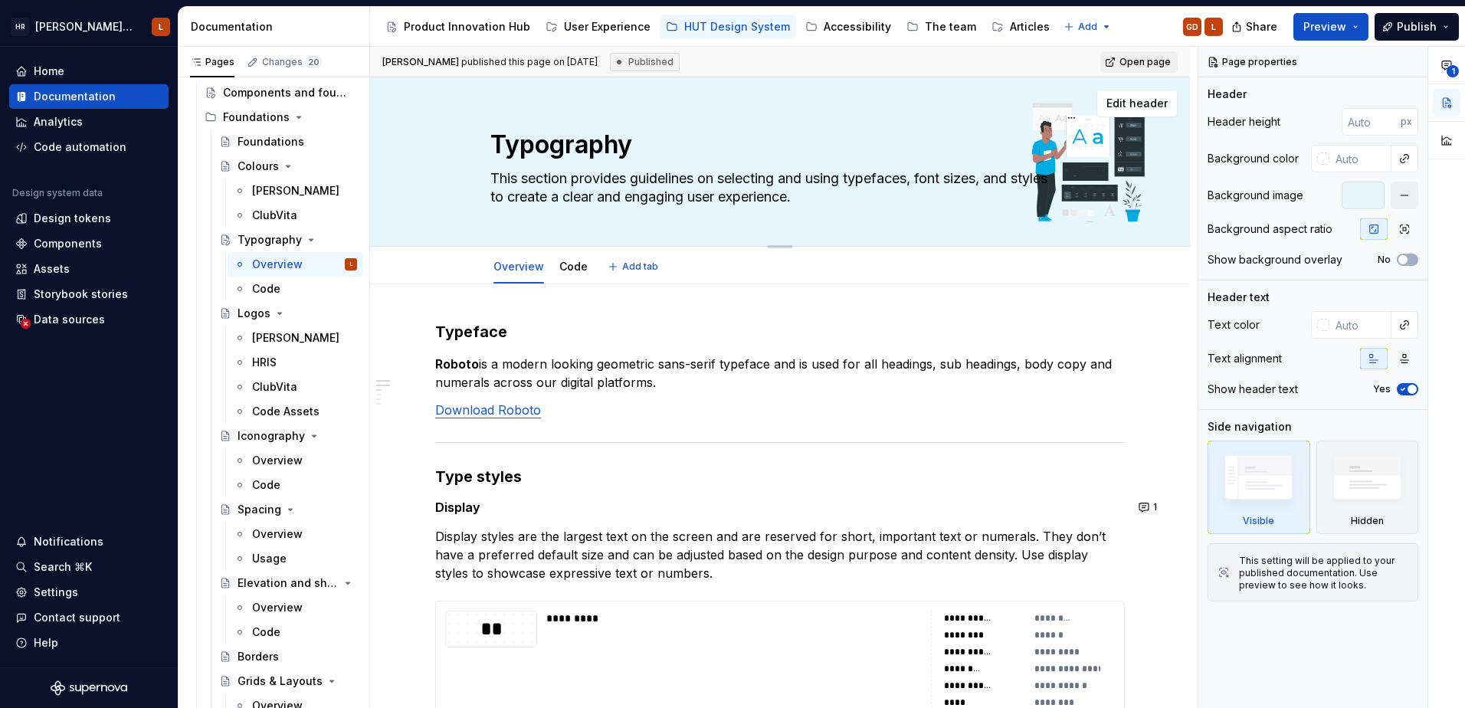
click at [824, 201] on textarea "This section provides guidelines on selecting and using typefaces, font sizes, …" at bounding box center [776, 187] width 579 height 43
click at [863, 188] on textarea "This section provides guidelines on selecting and using typefaces, font sizes, …" at bounding box center [776, 187] width 579 height 43
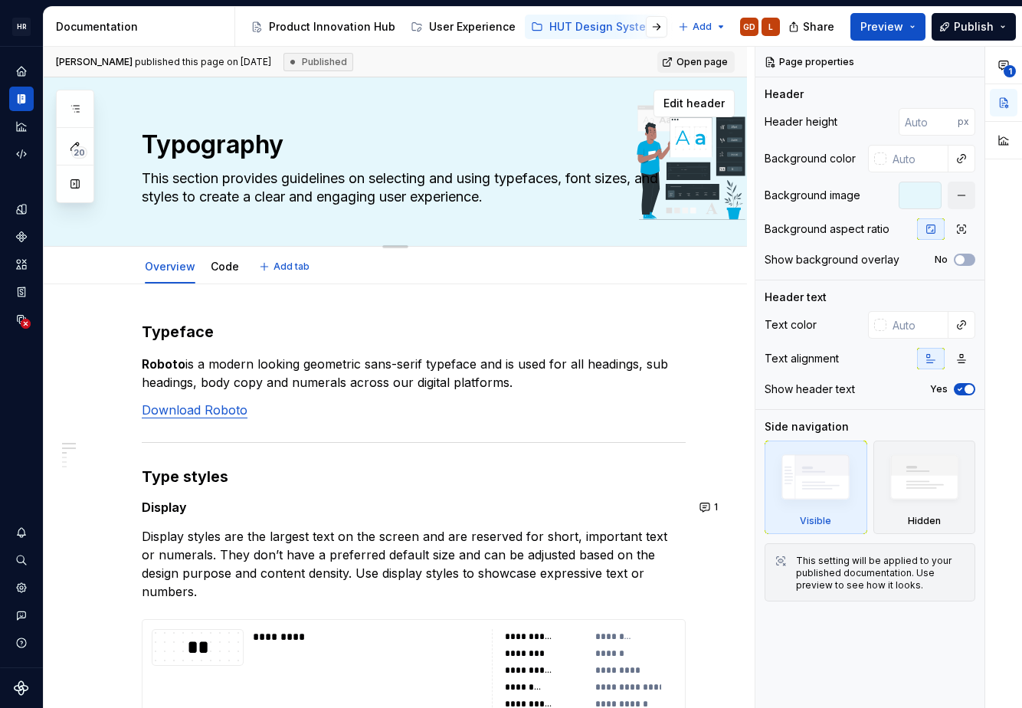
click at [338, 196] on textarea "This section provides guidelines on selecting and using typefaces, font sizes, …" at bounding box center [411, 187] width 544 height 43
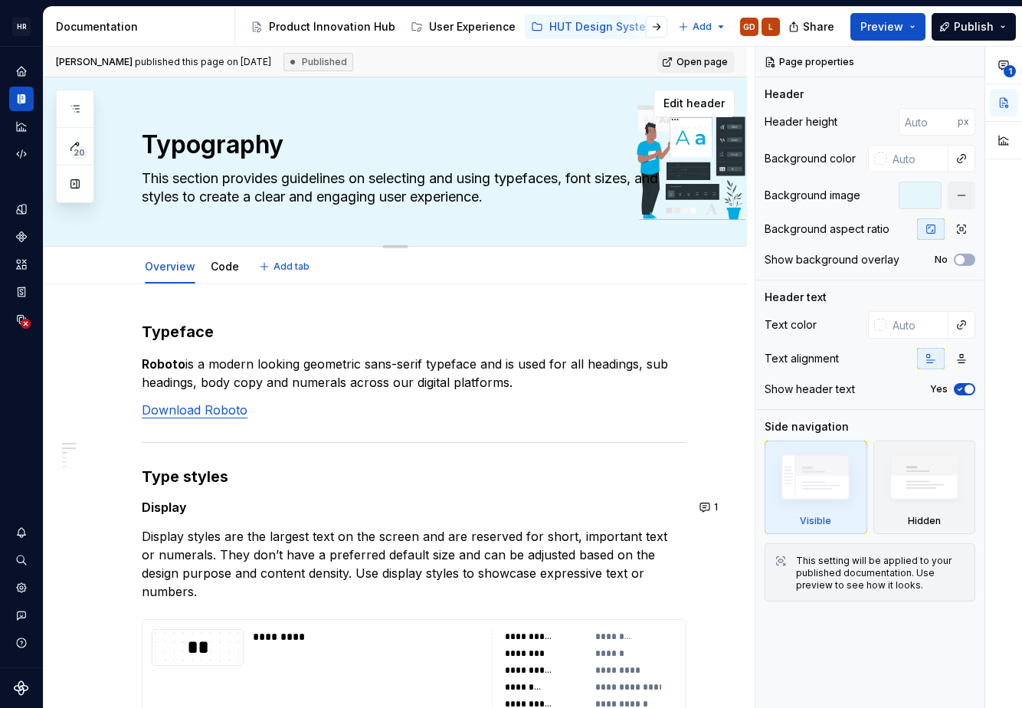
paste textarea "ypography shapes how users read, understand, and interact with content, directl…"
type textarea "*"
type textarea "Typography shapes how users read, understand, and interact with content, direct…"
type textarea "*"
type textarea "Typography shapes how users read, understand, and interact with content, direct…"
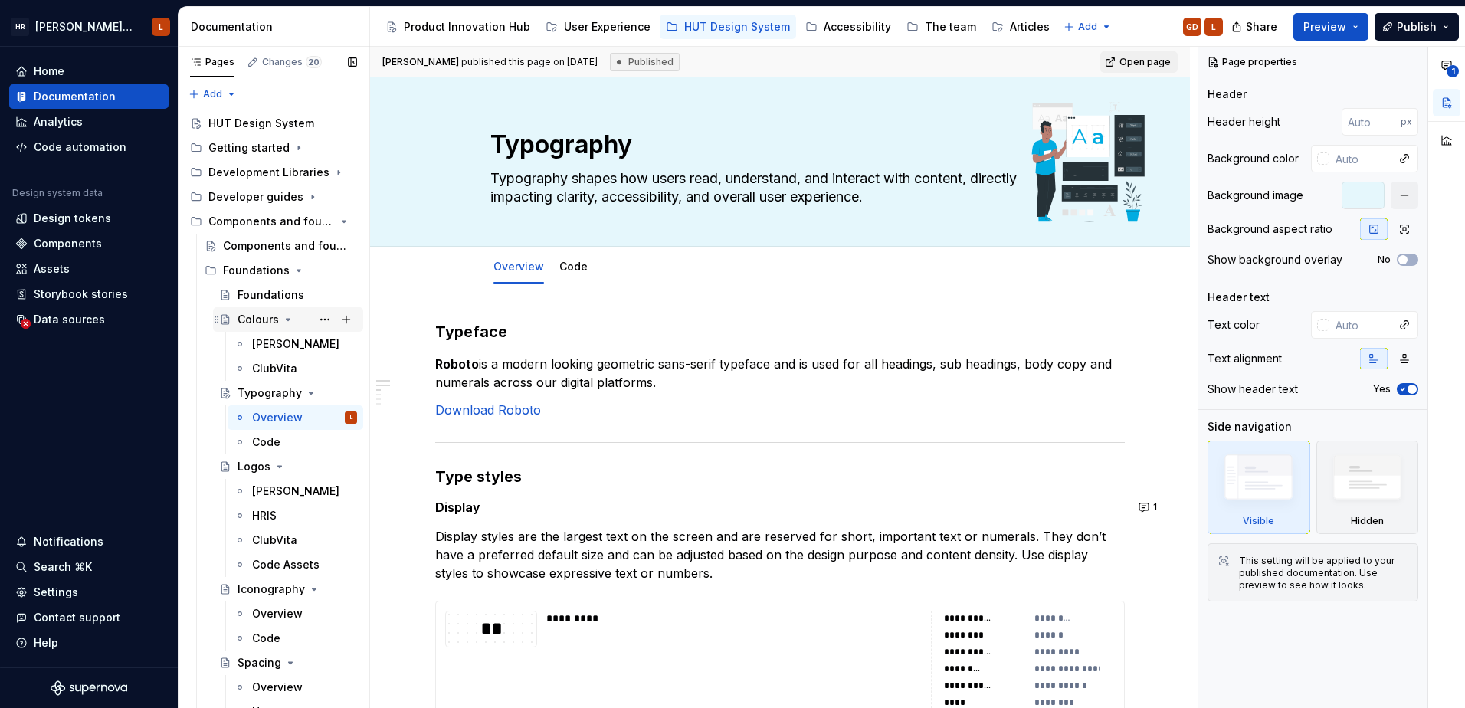
click at [256, 319] on div "Colours" at bounding box center [257, 319] width 41 height 15
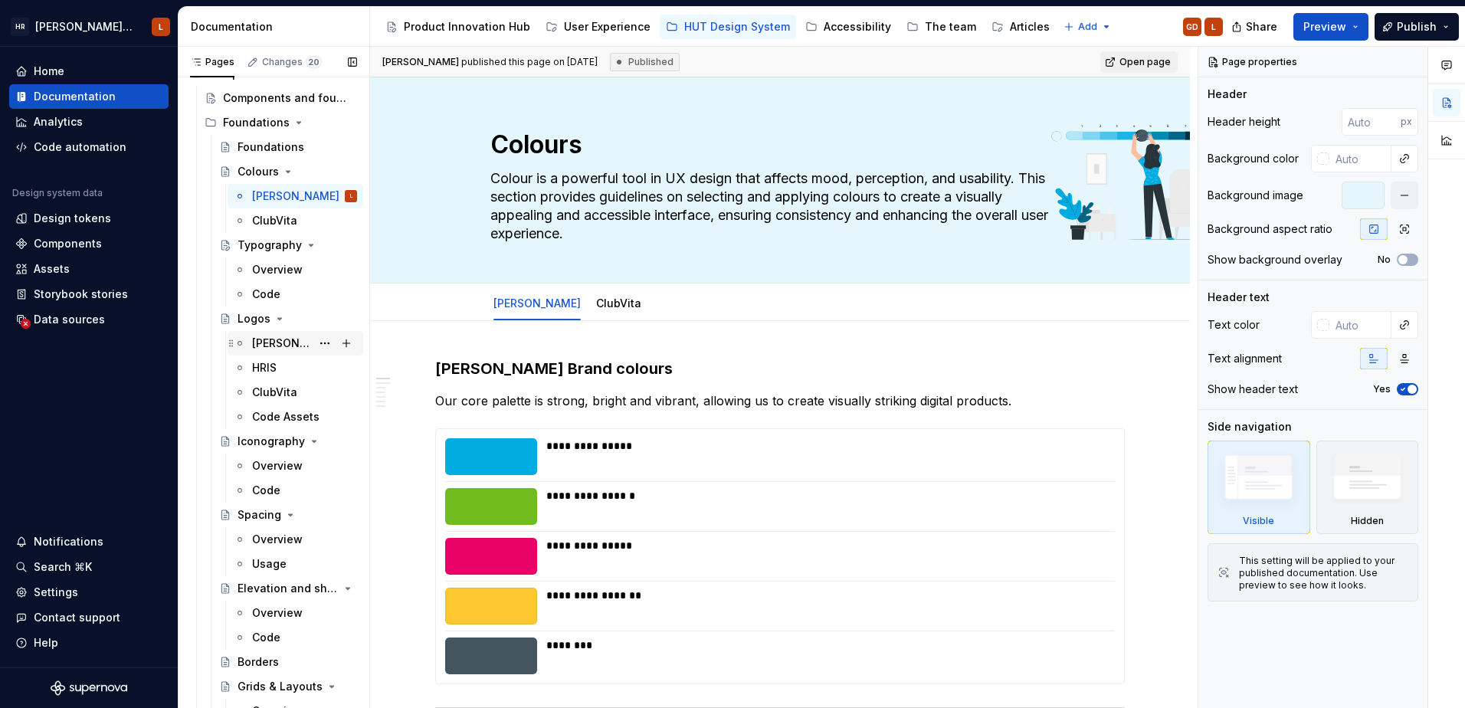
scroll to position [153, 0]
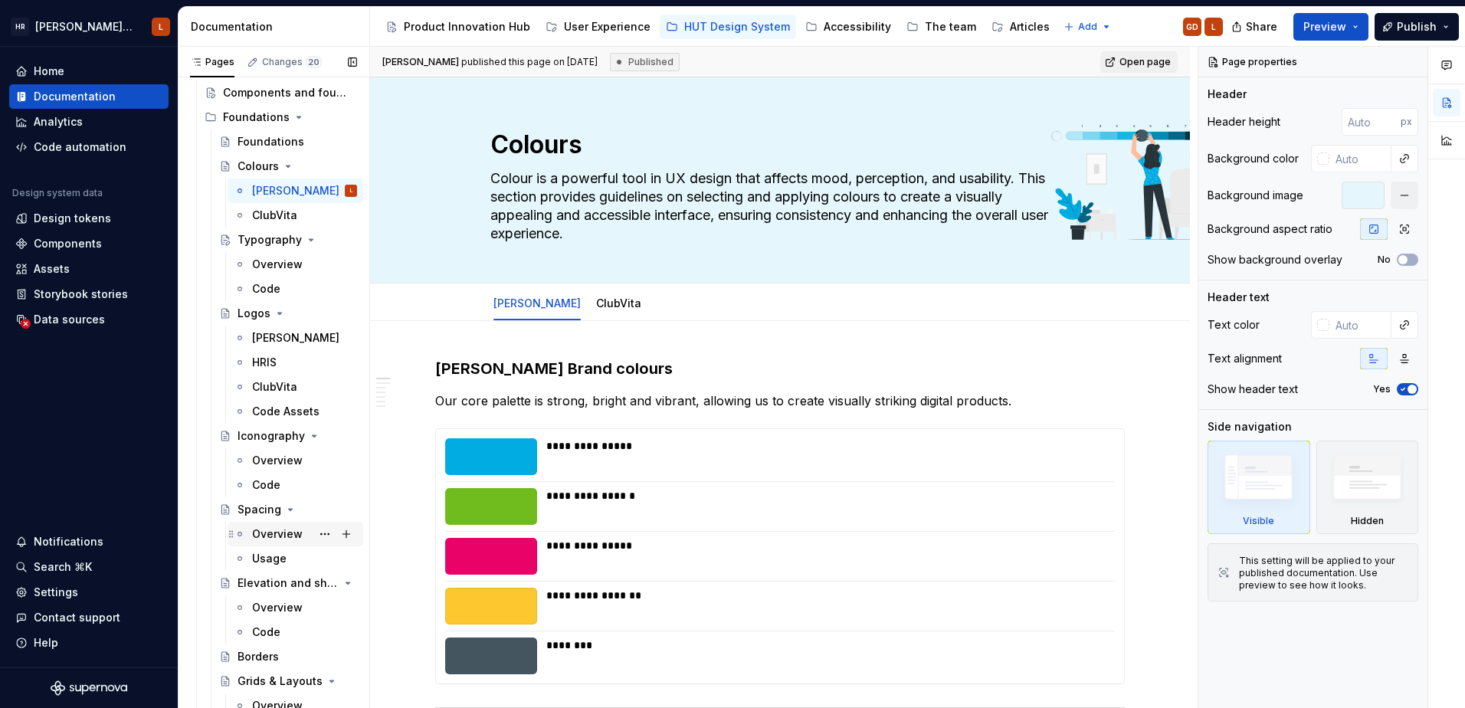
click at [277, 533] on div "Overview" at bounding box center [277, 533] width 51 height 15
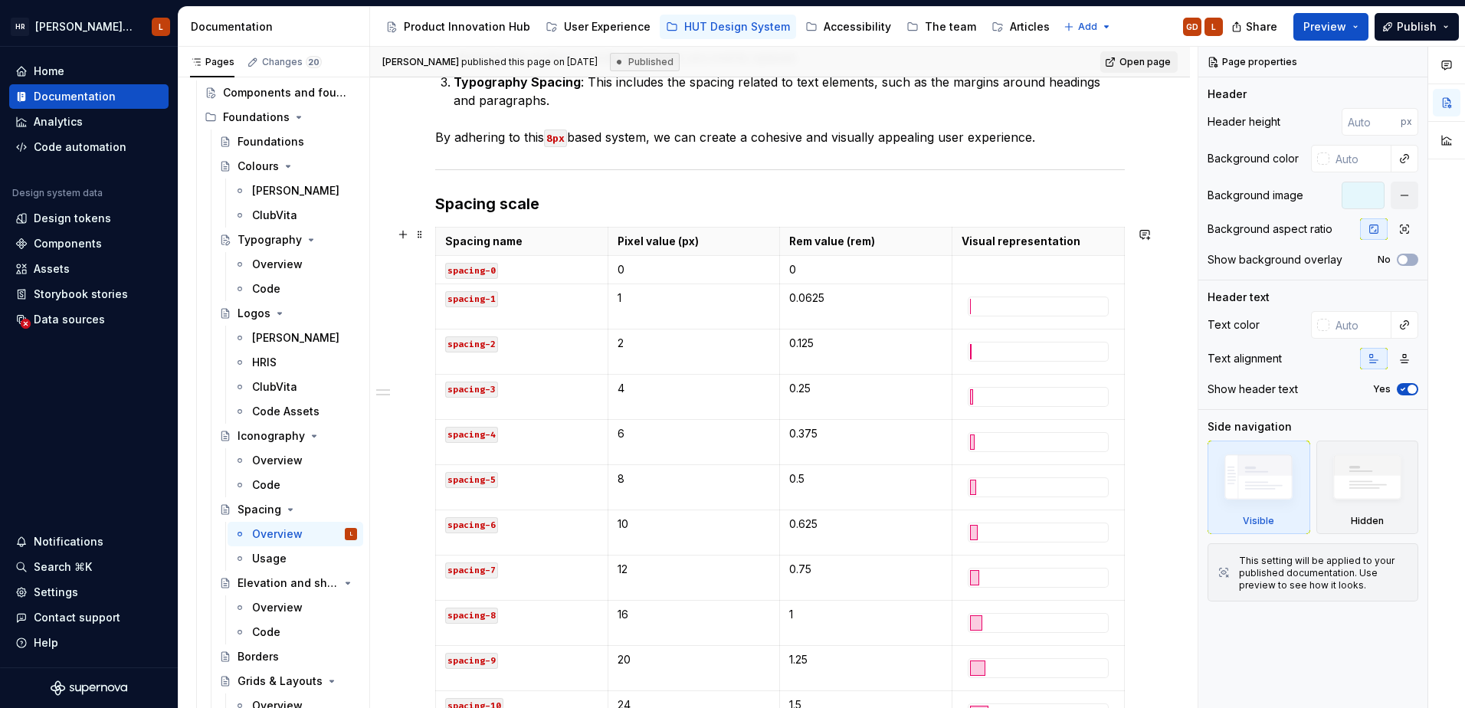
scroll to position [269, 0]
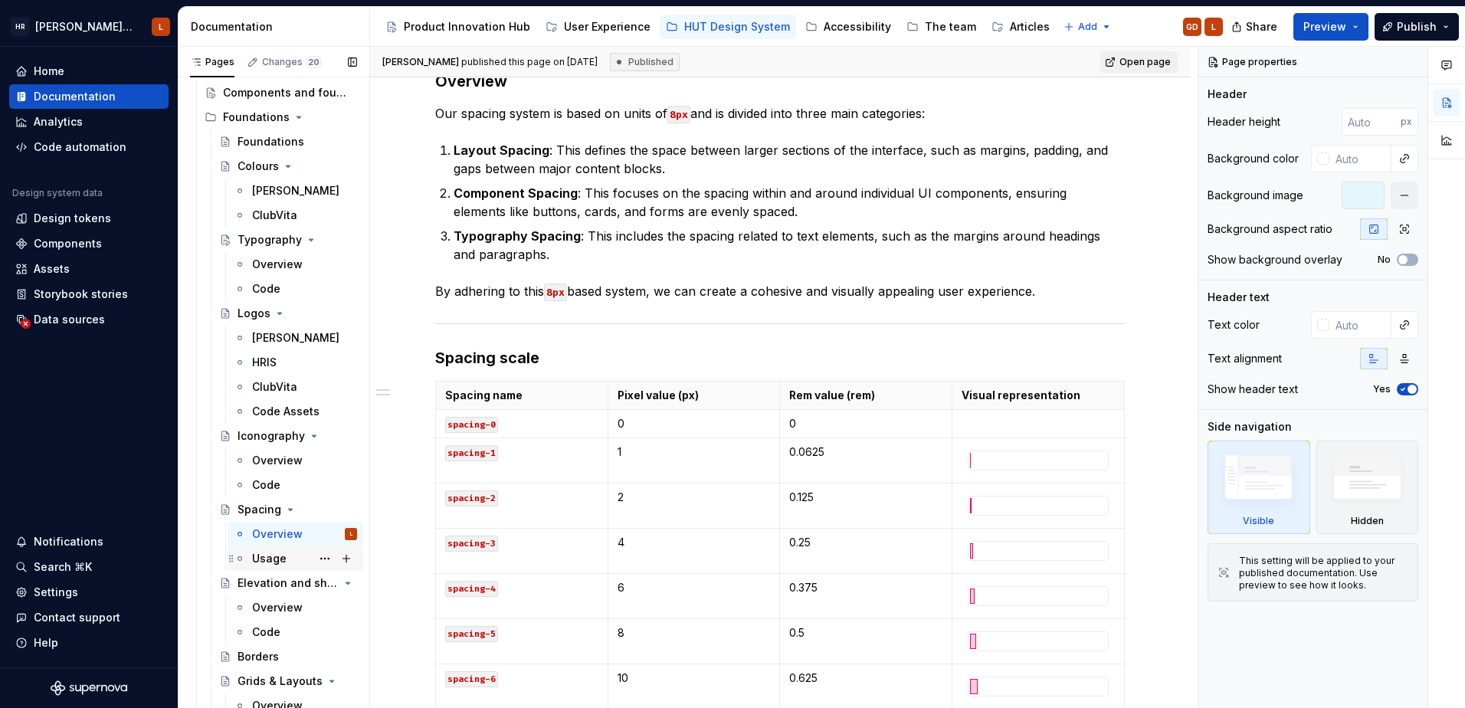
click at [265, 558] on div "Usage" at bounding box center [269, 558] width 34 height 15
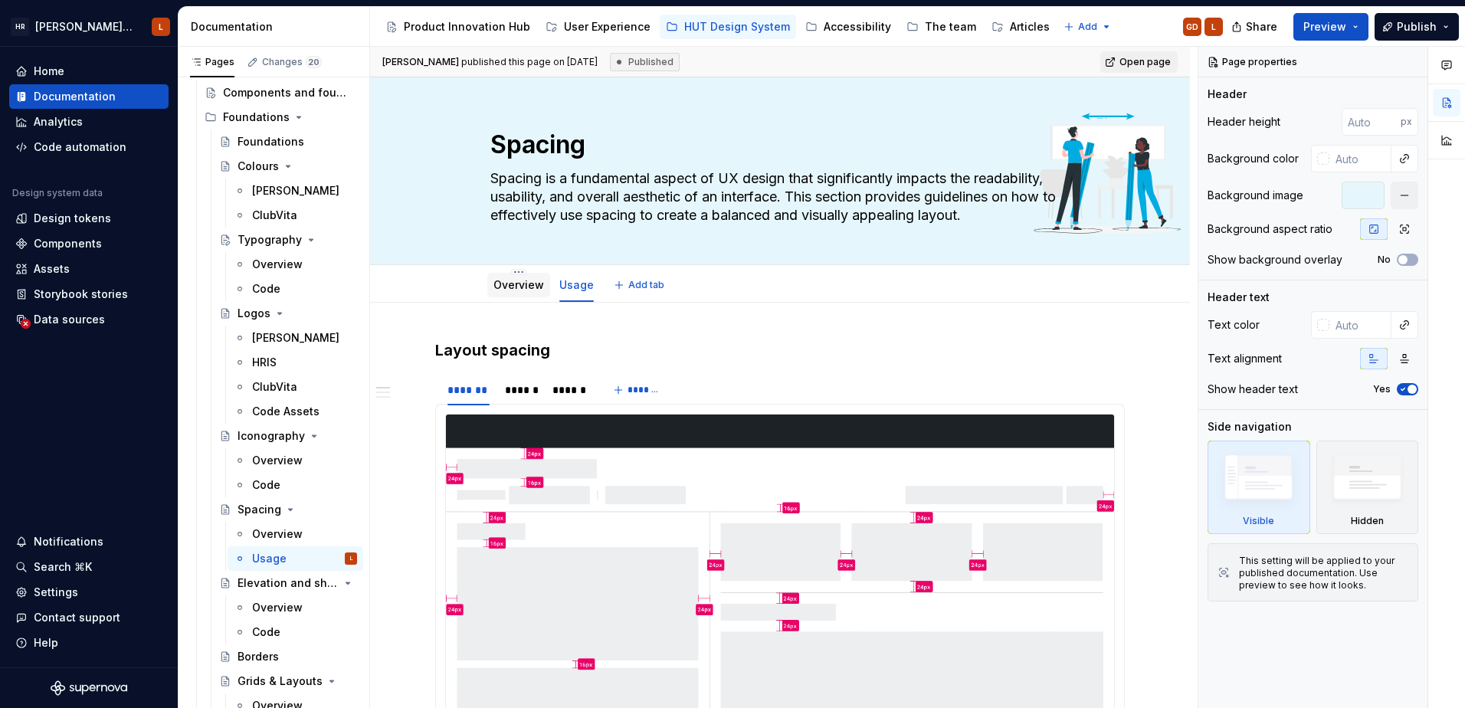
click at [519, 297] on div "Overview" at bounding box center [518, 285] width 63 height 28
click at [521, 291] on div "Overview" at bounding box center [518, 284] width 51 height 15
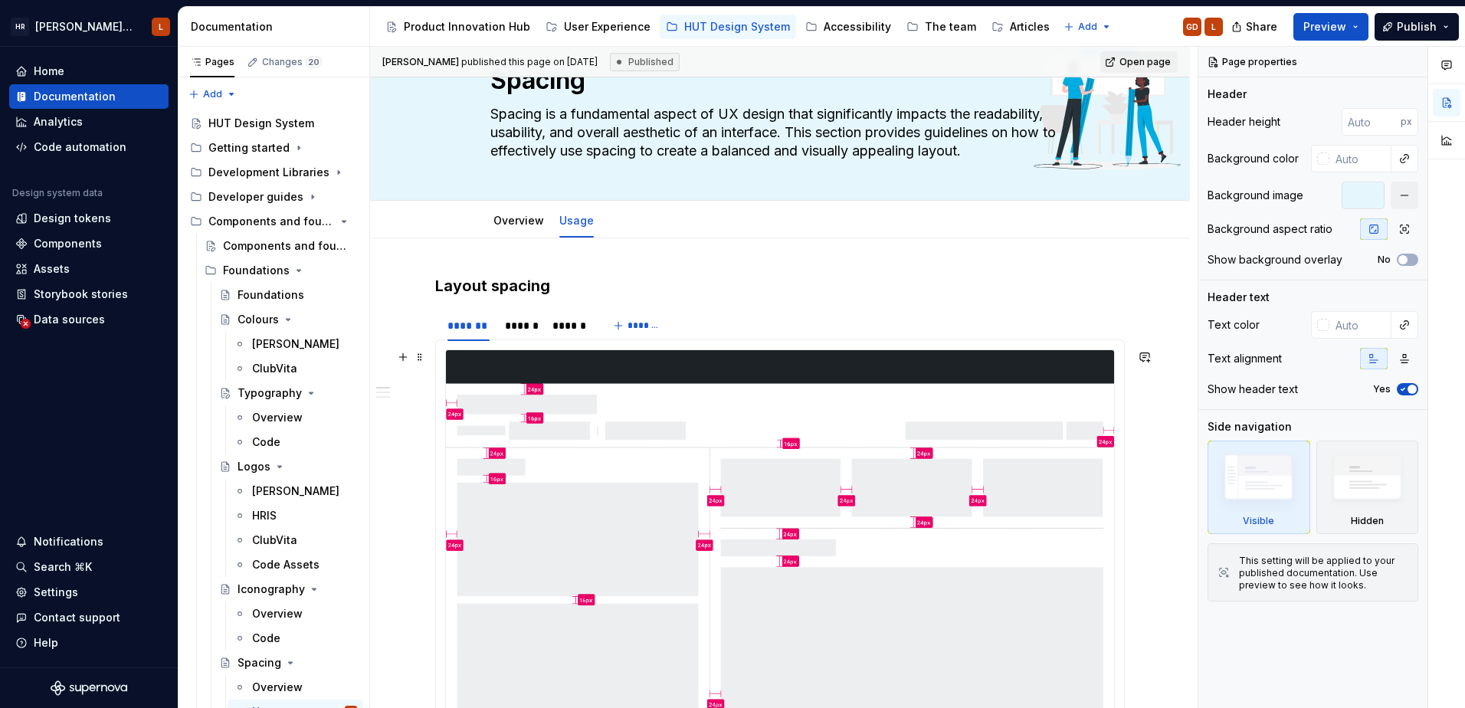
scroll to position [153, 0]
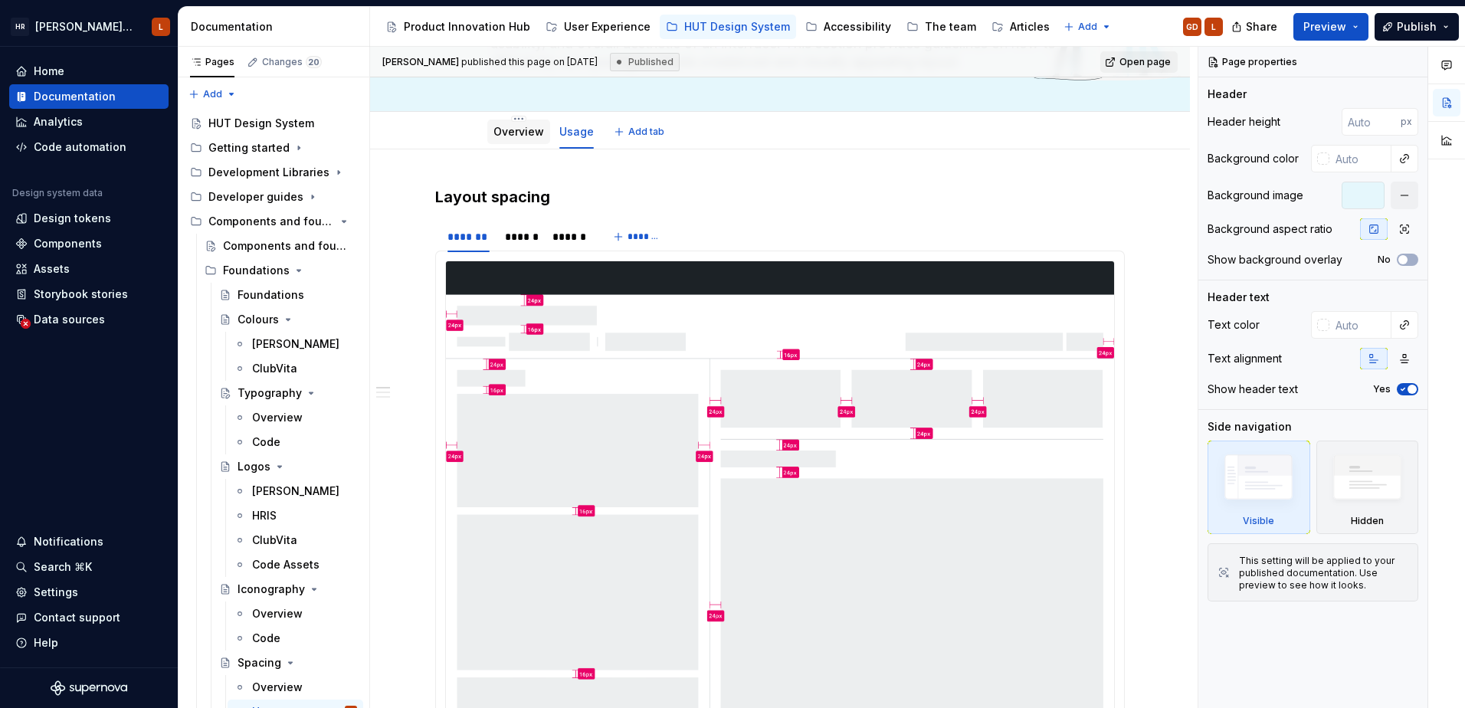
click at [516, 141] on div "Overview" at bounding box center [518, 132] width 63 height 25
click at [522, 134] on link "Overview" at bounding box center [518, 131] width 51 height 13
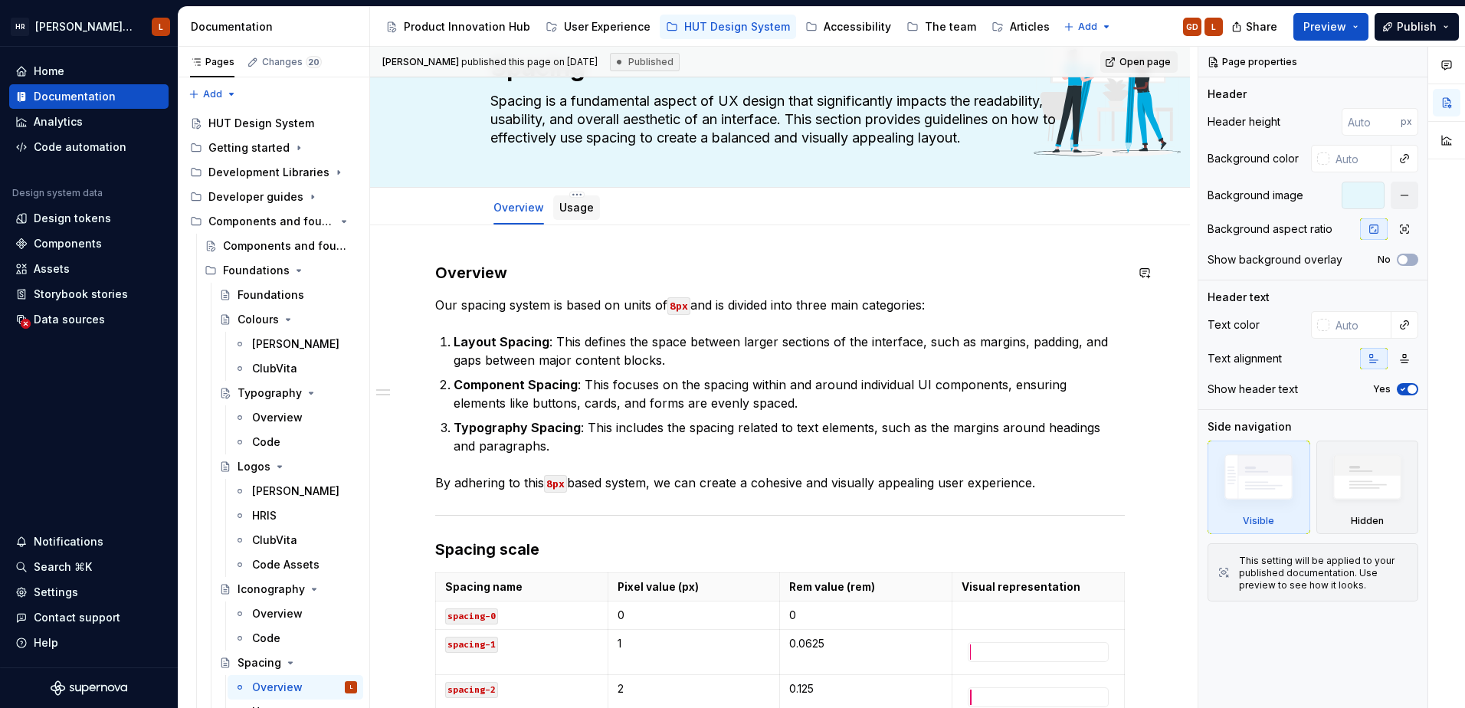
scroll to position [77, 0]
click at [569, 207] on link "Usage" at bounding box center [576, 207] width 34 height 13
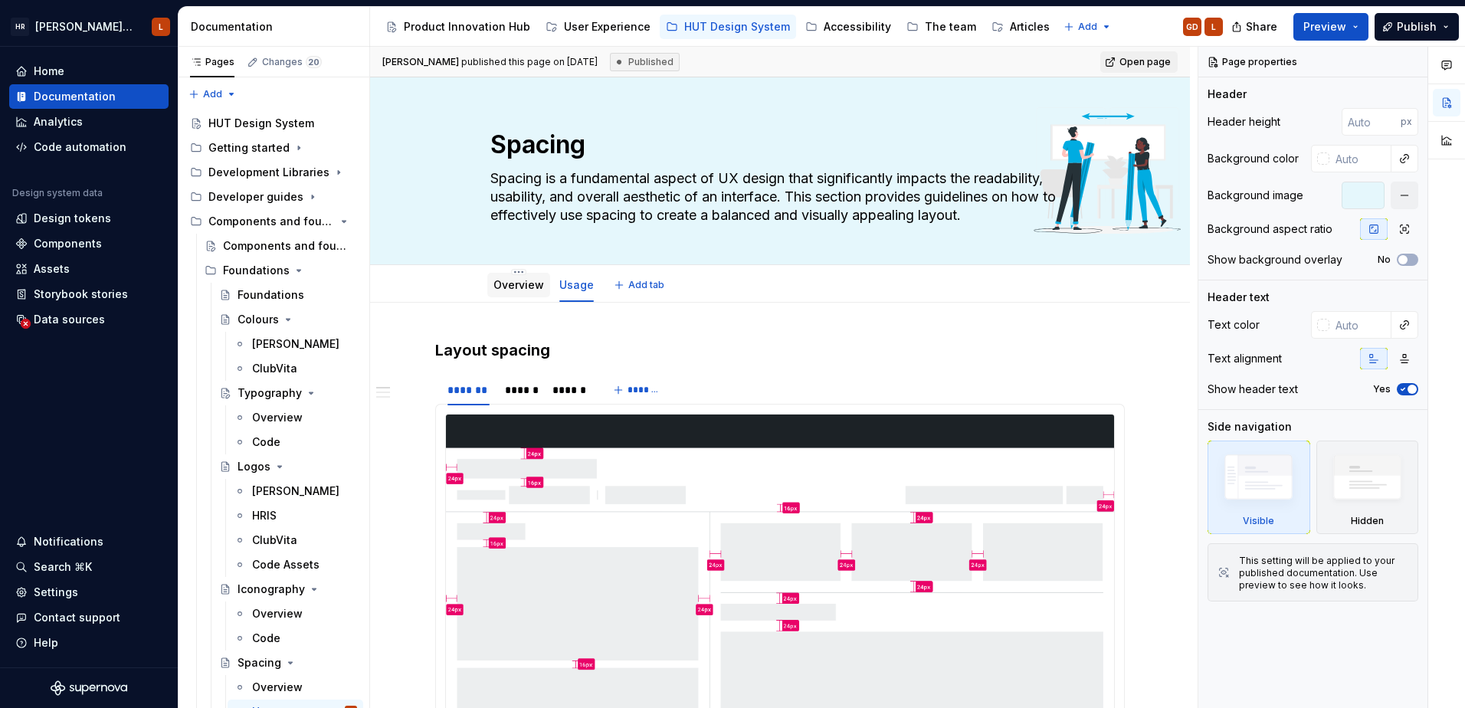
click at [526, 280] on link "Overview" at bounding box center [518, 284] width 51 height 13
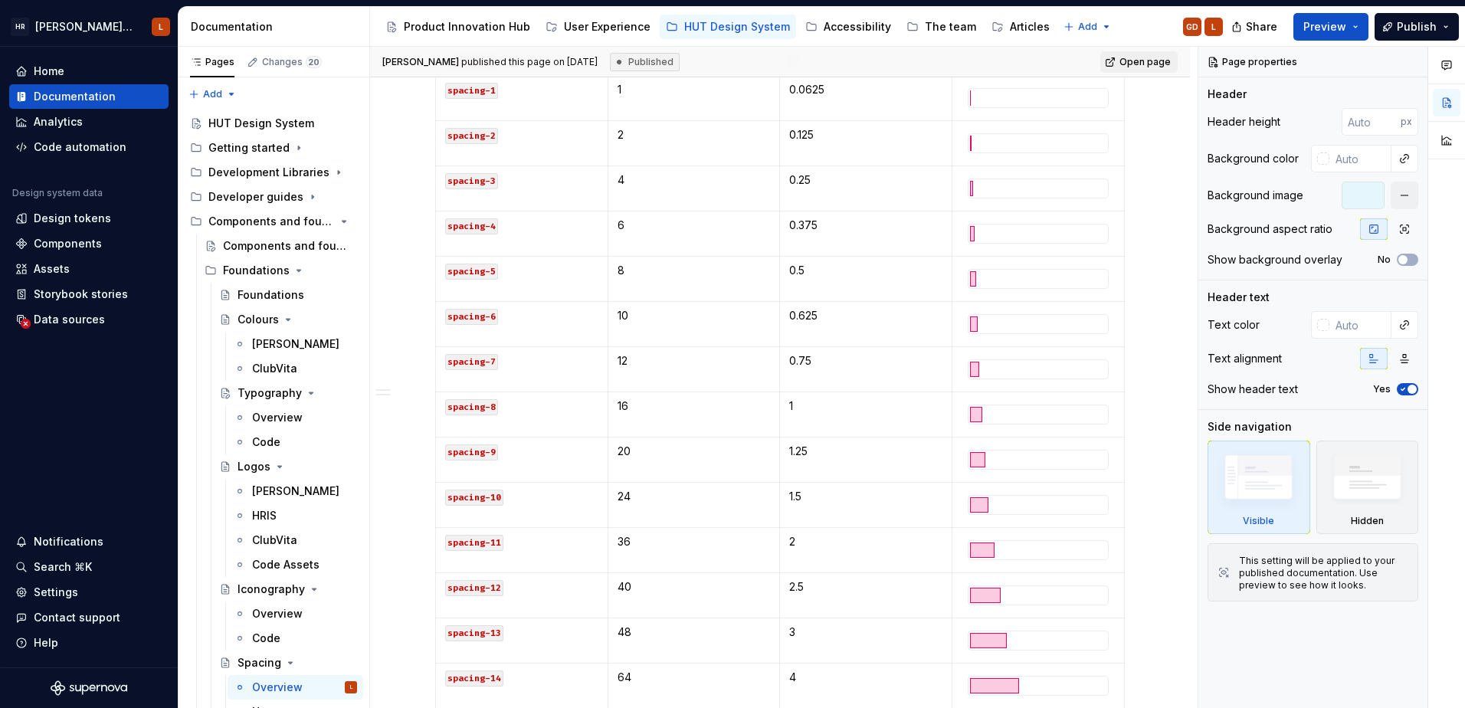
scroll to position [652, 0]
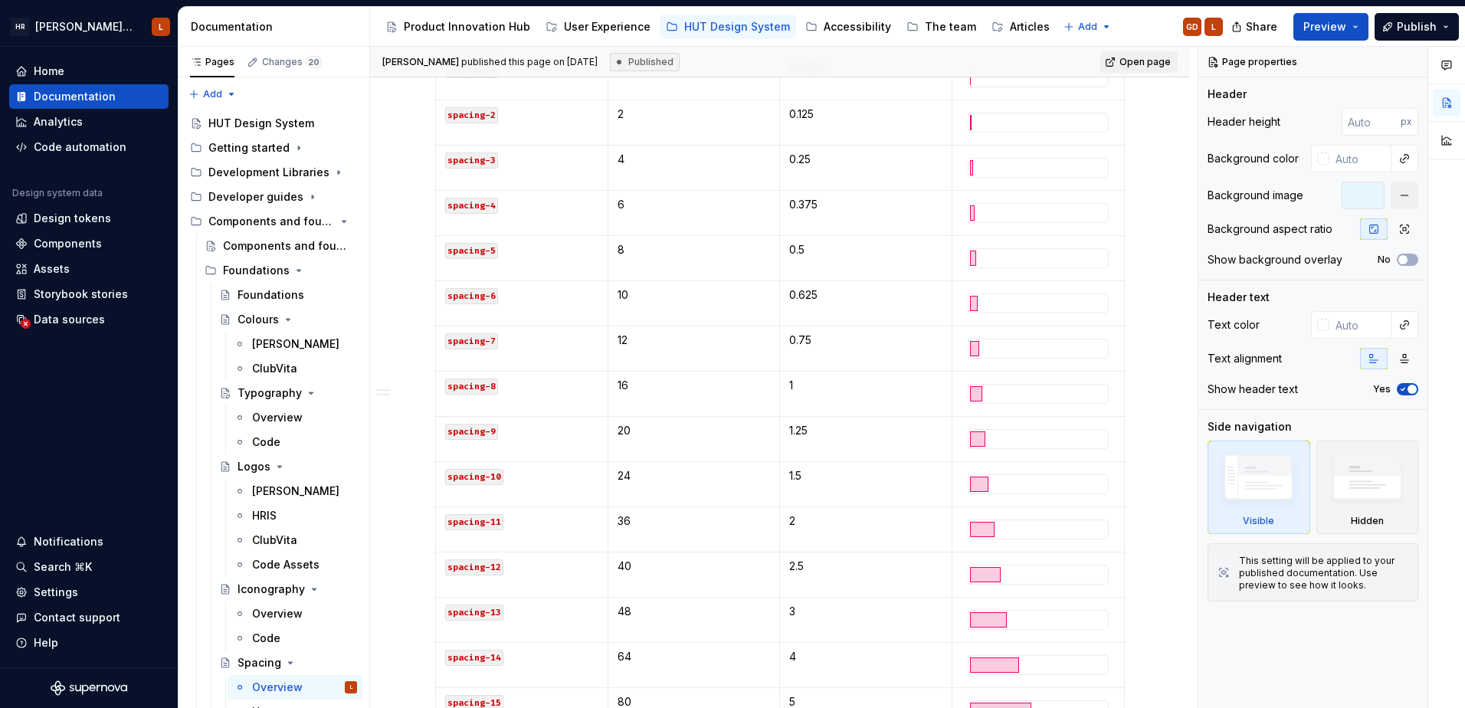
type textarea "*"
